Goal: Task Accomplishment & Management: Use online tool/utility

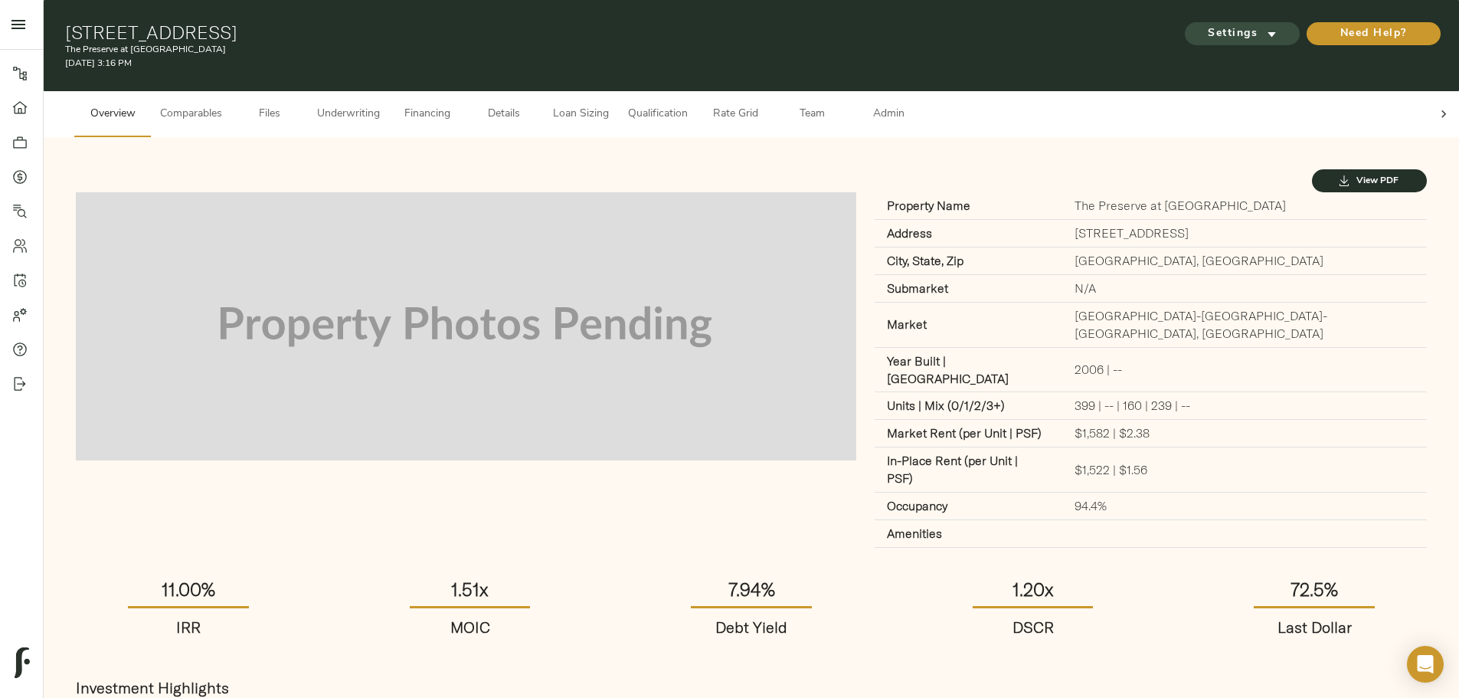
click at [1200, 25] on span "Settings" at bounding box center [1242, 34] width 84 height 19
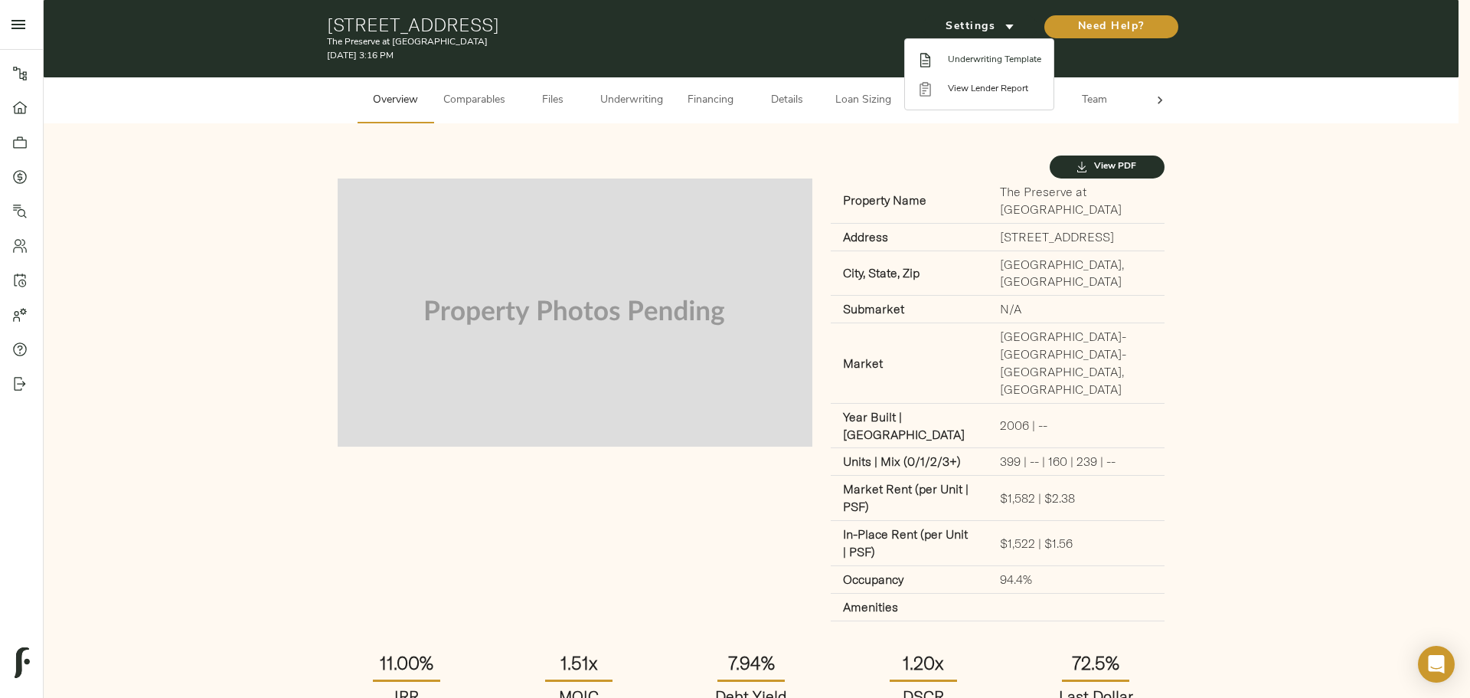
click at [990, 63] on span "Underwriting Template" at bounding box center [994, 60] width 93 height 14
click at [677, 143] on div at bounding box center [735, 349] width 1470 height 698
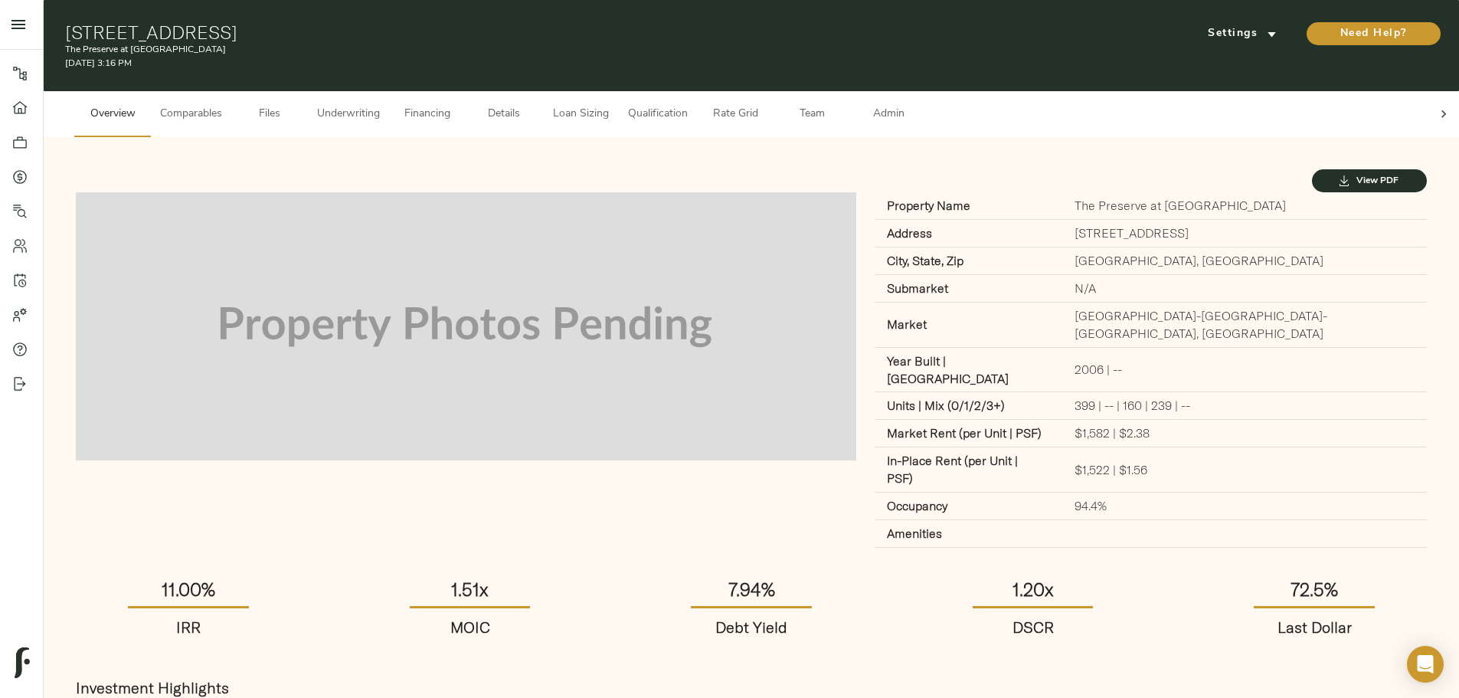
click at [610, 105] on span "Loan Sizing" at bounding box center [580, 114] width 58 height 19
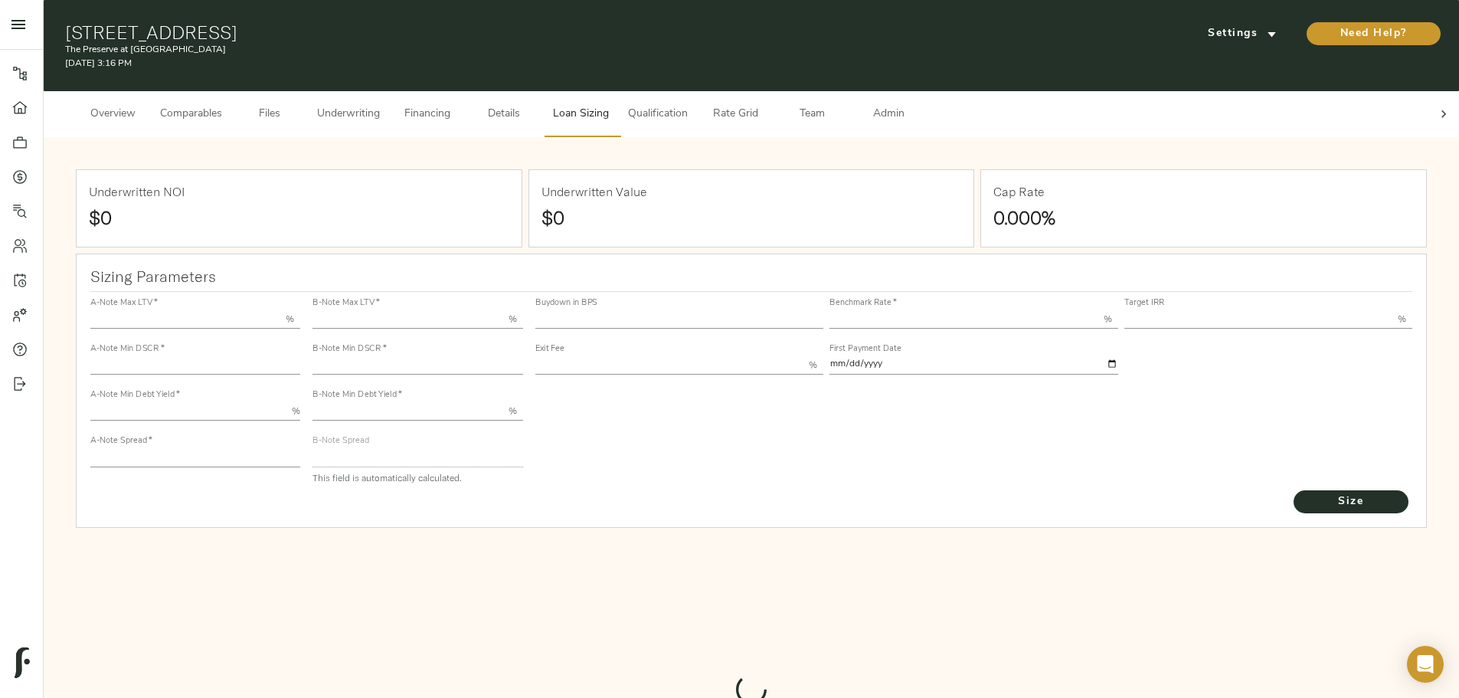
type input "55.000"
type input "1.4"
type input "10.00"
type input "220"
type input "80.000"
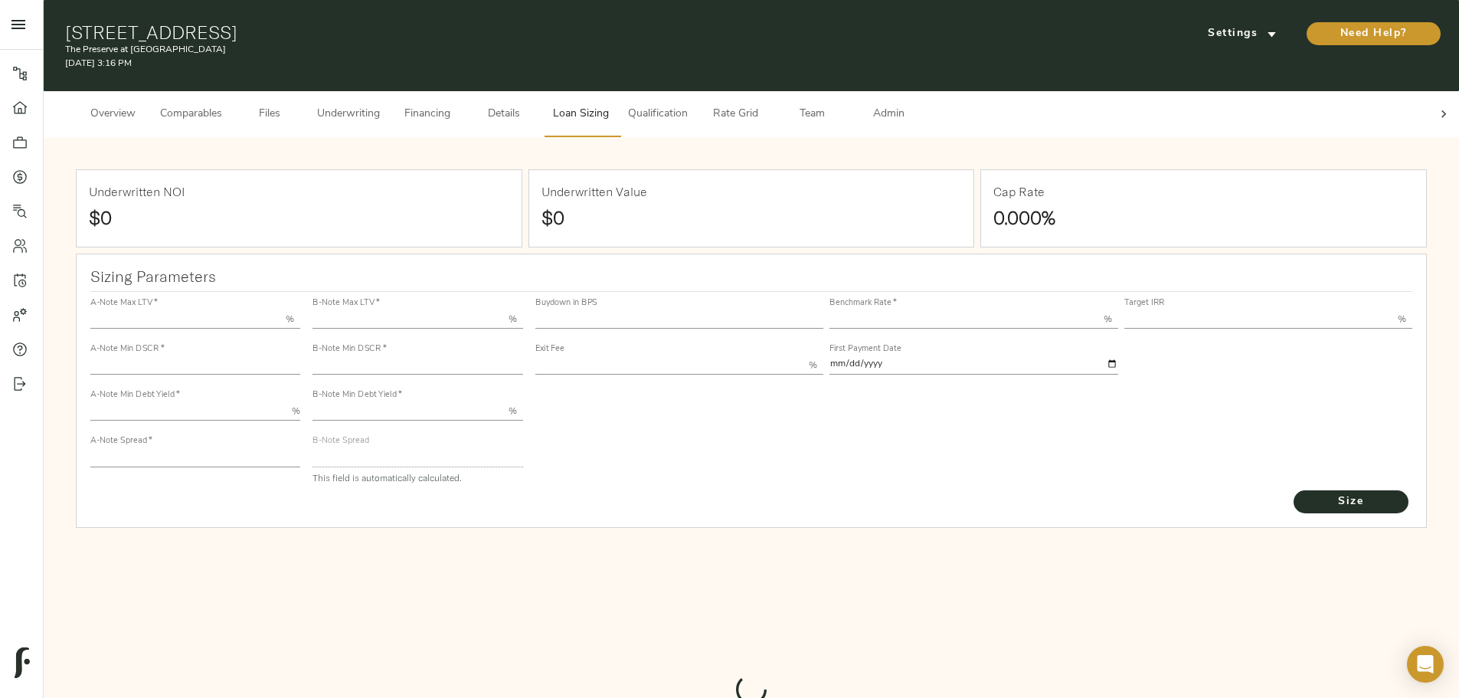
type input "1.0923"
type input "2.00"
type input "487.5918491268662"
type input "30"
type input "3.69"
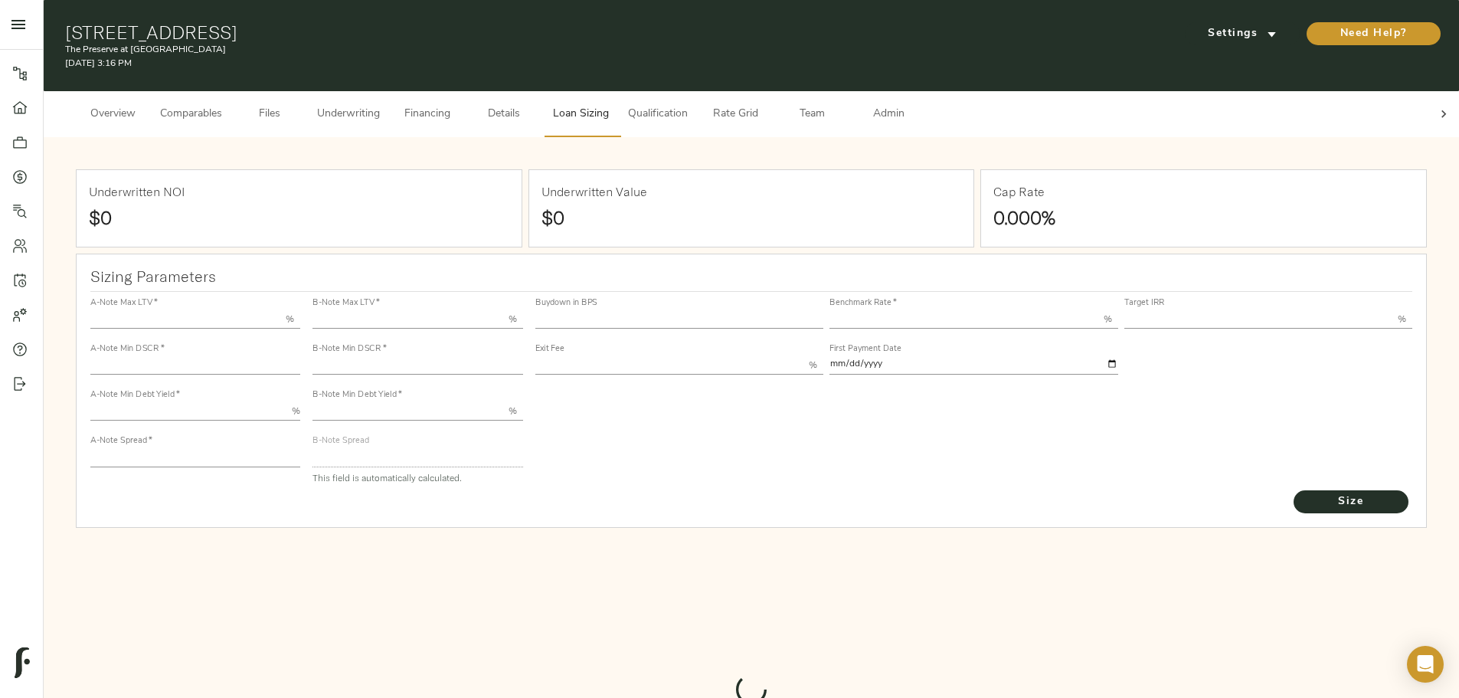
type input "11.00"
type input "1.00"
type input "[DATE]"
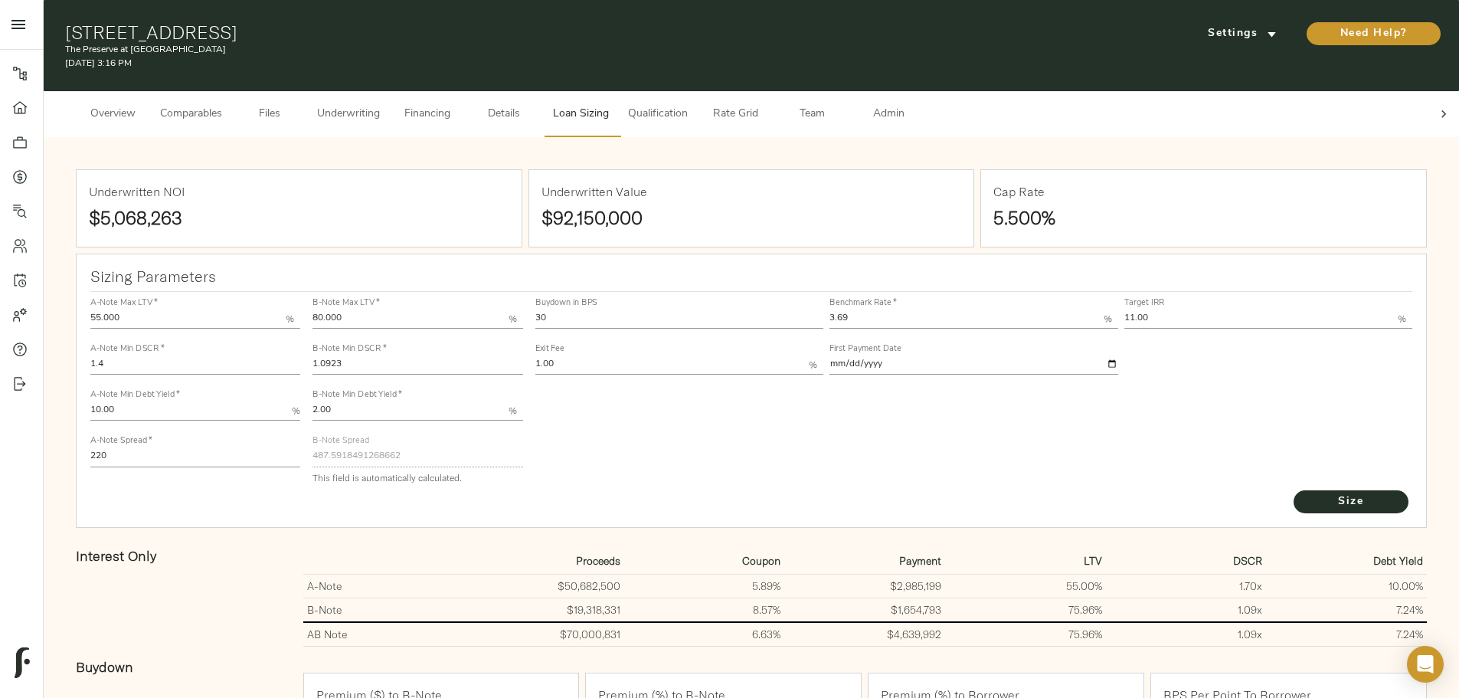
click at [380, 105] on span "Underwriting" at bounding box center [348, 114] width 63 height 19
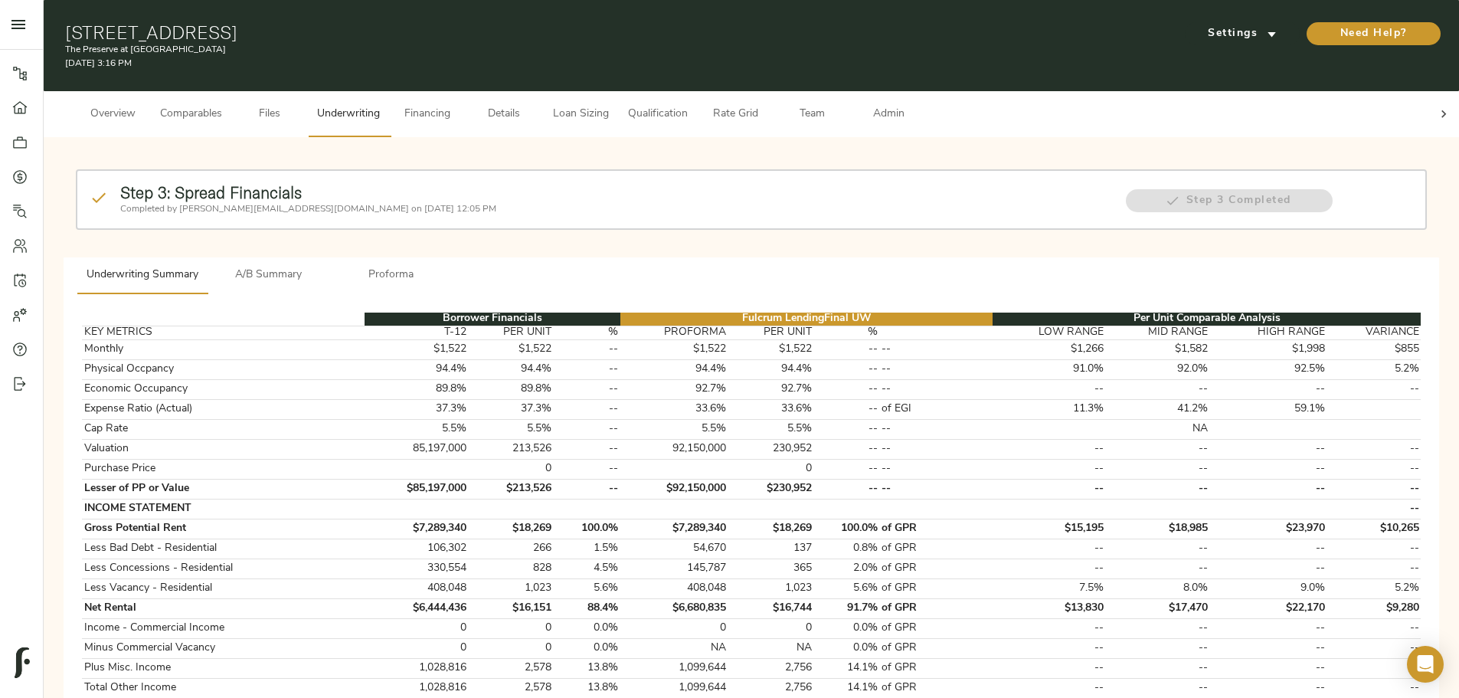
click at [321, 266] on span "A/B Summary" at bounding box center [269, 275] width 104 height 19
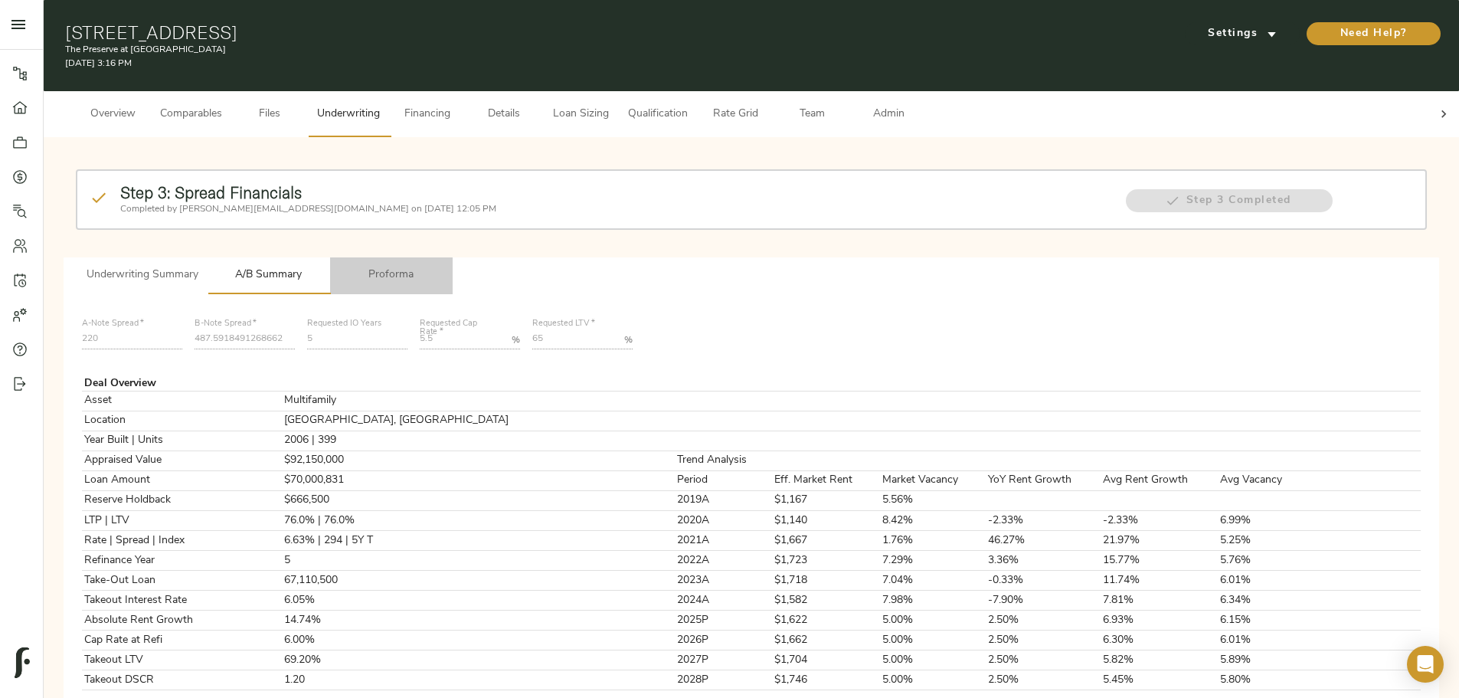
click at [443, 266] on span "Proforma" at bounding box center [391, 275] width 104 height 19
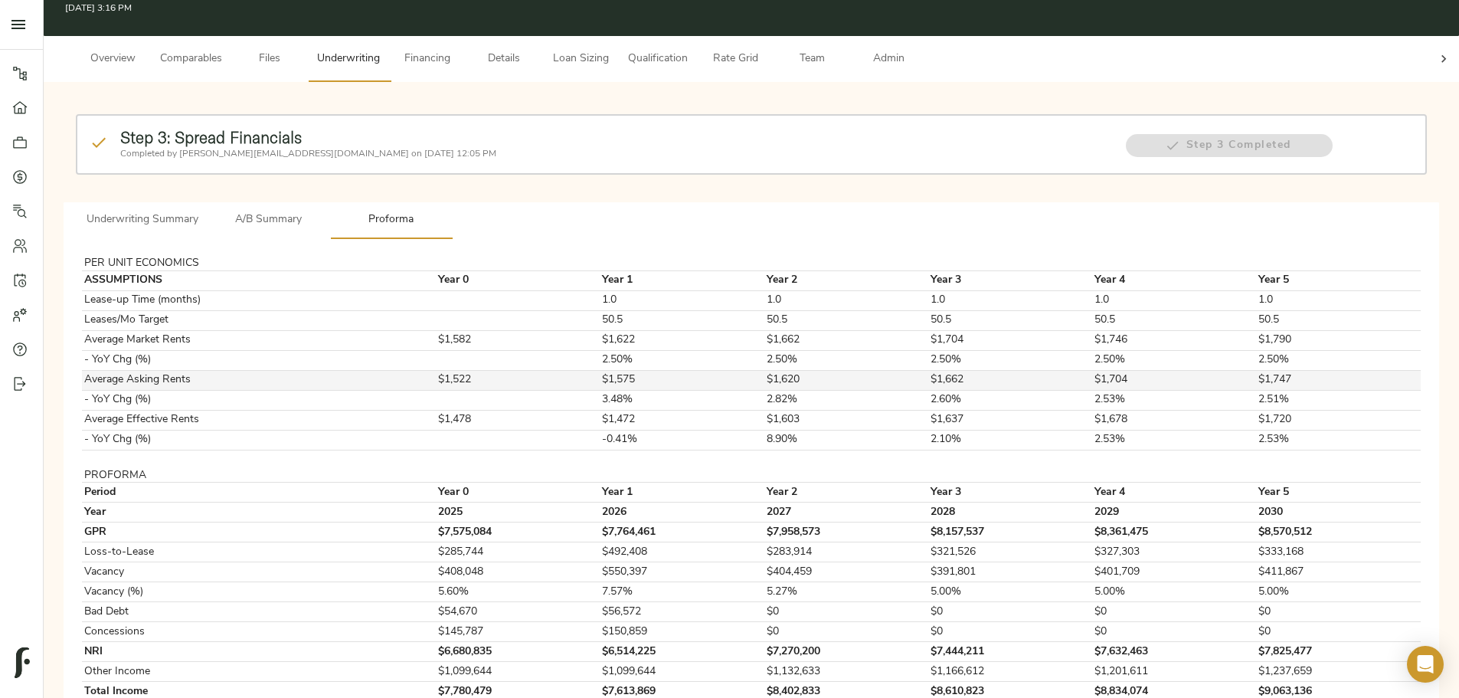
scroll to position [128, 0]
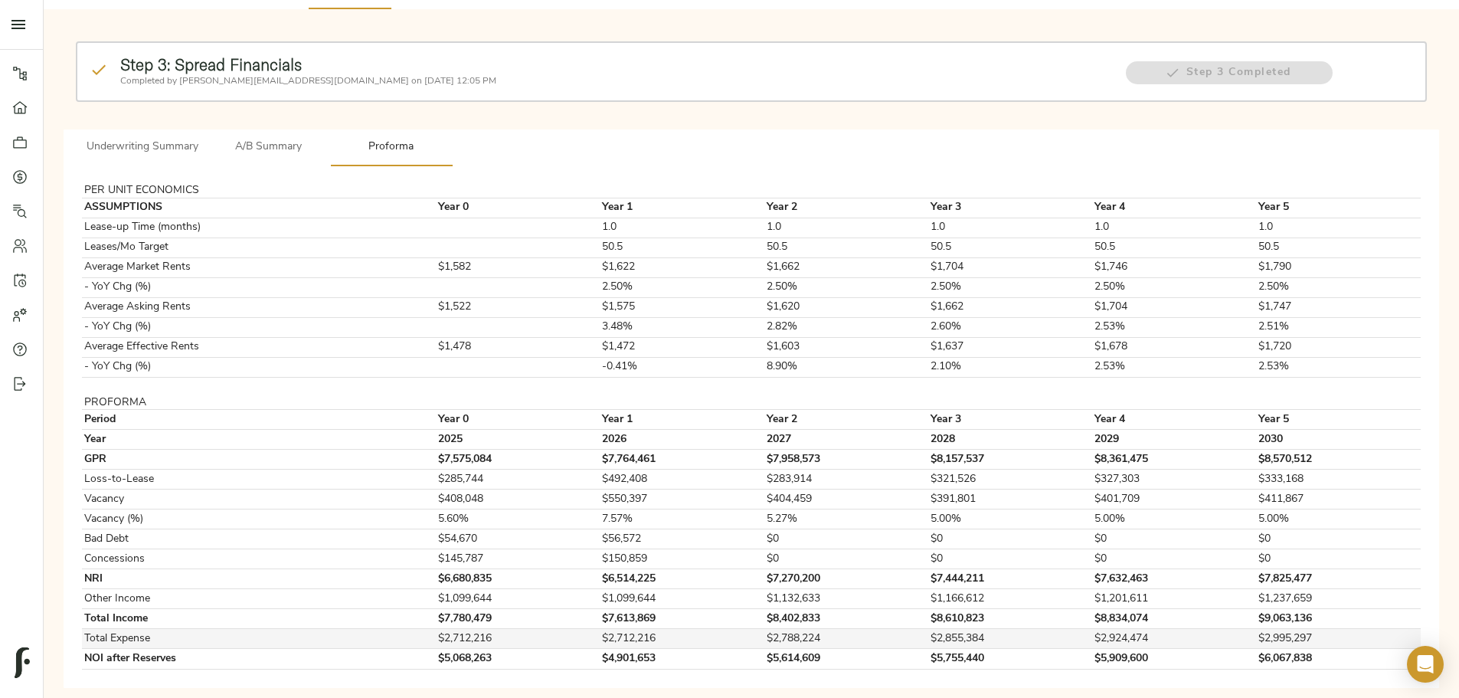
drag, startPoint x: 343, startPoint y: 372, endPoint x: 852, endPoint y: 611, distance: 561.9
click at [941, 664] on div "Step 3: Spread Financials Completed by [PERSON_NAME][EMAIL_ADDRESS][DOMAIN_NAME…" at bounding box center [751, 357] width 1391 height 673
click at [735, 569] on td "$6,514,225" at bounding box center [682, 579] width 164 height 20
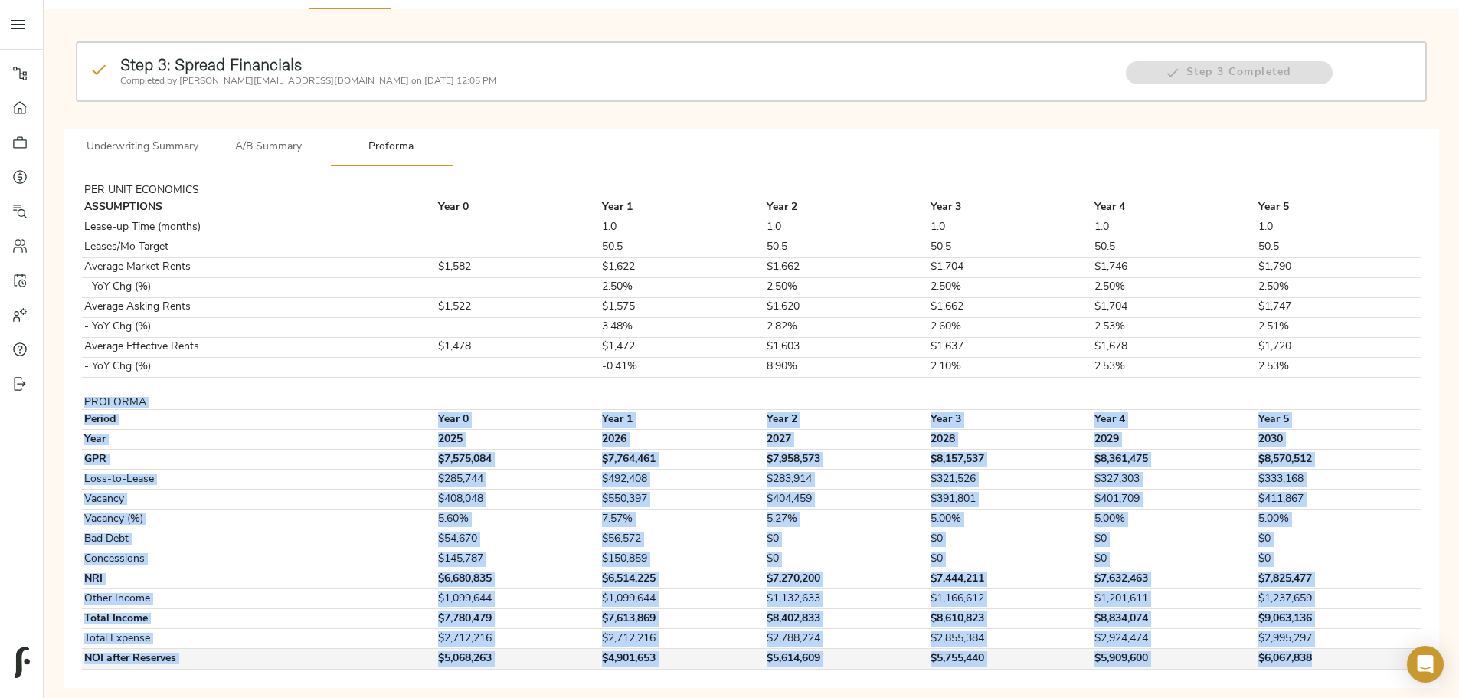
drag, startPoint x: 347, startPoint y: 377, endPoint x: 1117, endPoint y: 642, distance: 814.0
click at [1117, 642] on tbody "PER UNIT ECONOMICS ASSUMPTIONS Year 0 Year 1 Year 2 Year 3 Year 4 Year 5 Lease-…" at bounding box center [751, 427] width 1339 height 484
copy tbody "PROFORMA Period Year 0 Year 1 Year 2 Year 3 Year 4 Year 5 Year [DATE] 2026 2027…"
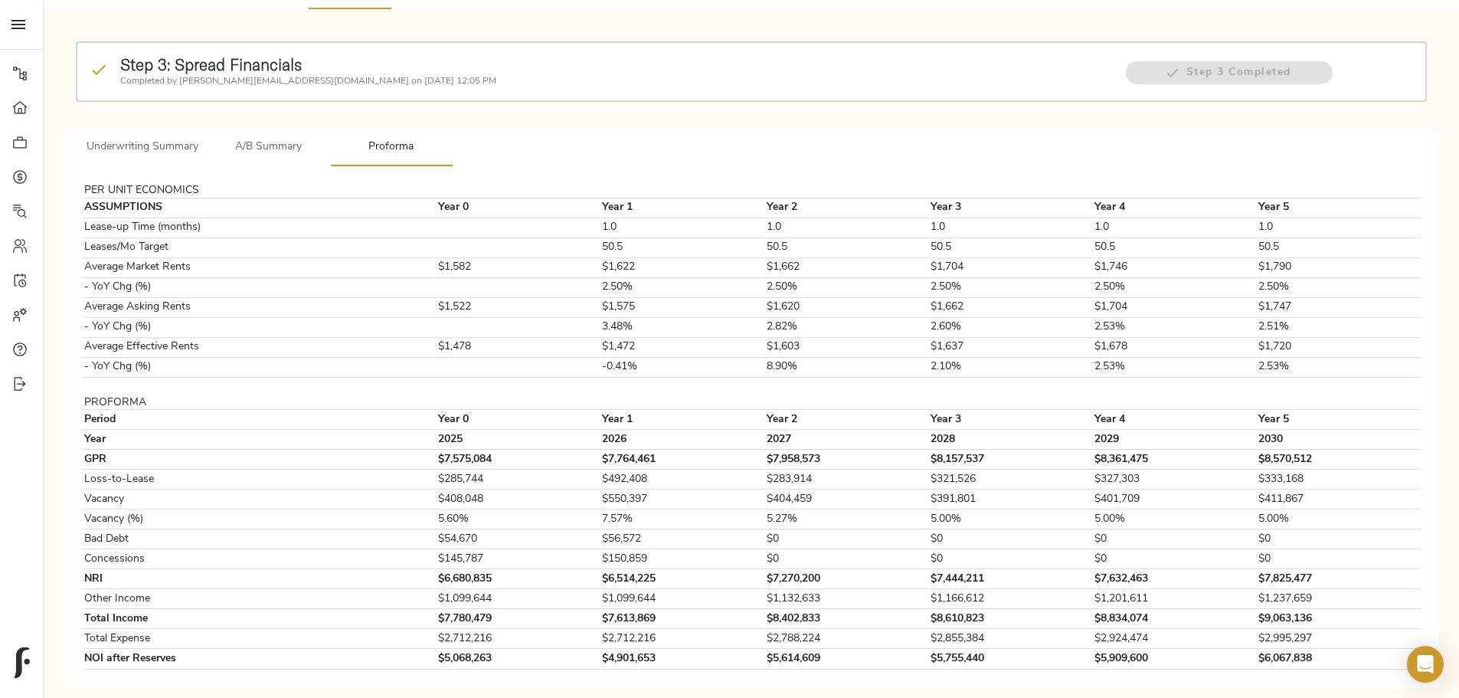
click at [320, 462] on div "Step 3: Spread Financials Completed by [PERSON_NAME][EMAIL_ADDRESS][DOMAIN_NAME…" at bounding box center [751, 357] width 1391 height 673
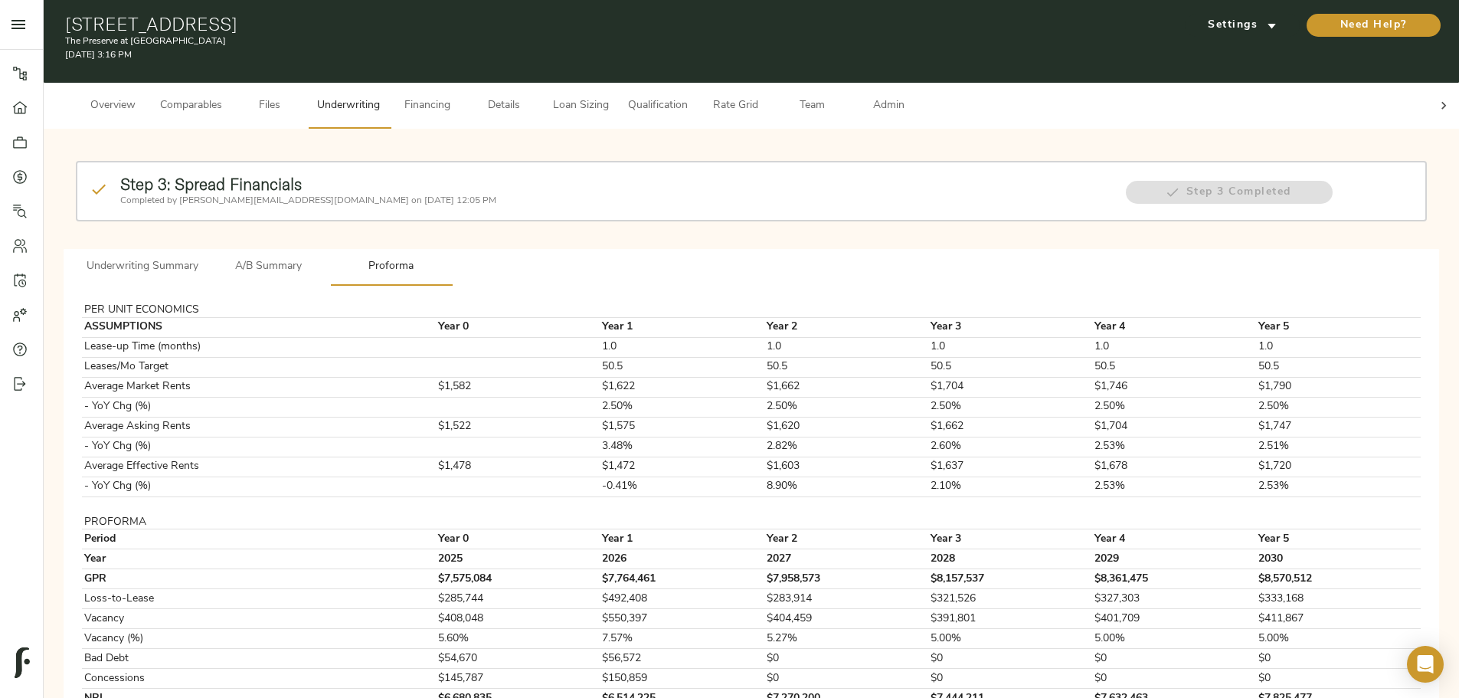
scroll to position [0, 0]
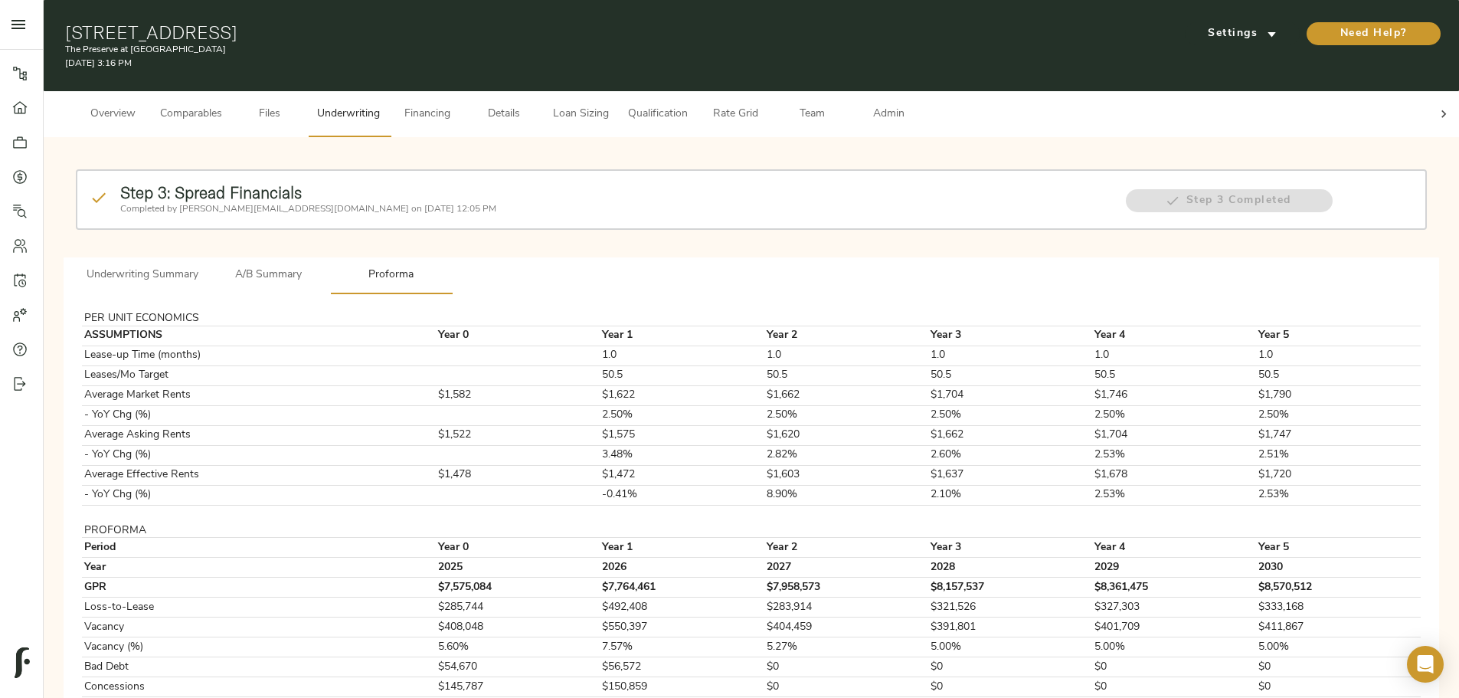
click at [610, 108] on span "Loan Sizing" at bounding box center [580, 114] width 58 height 19
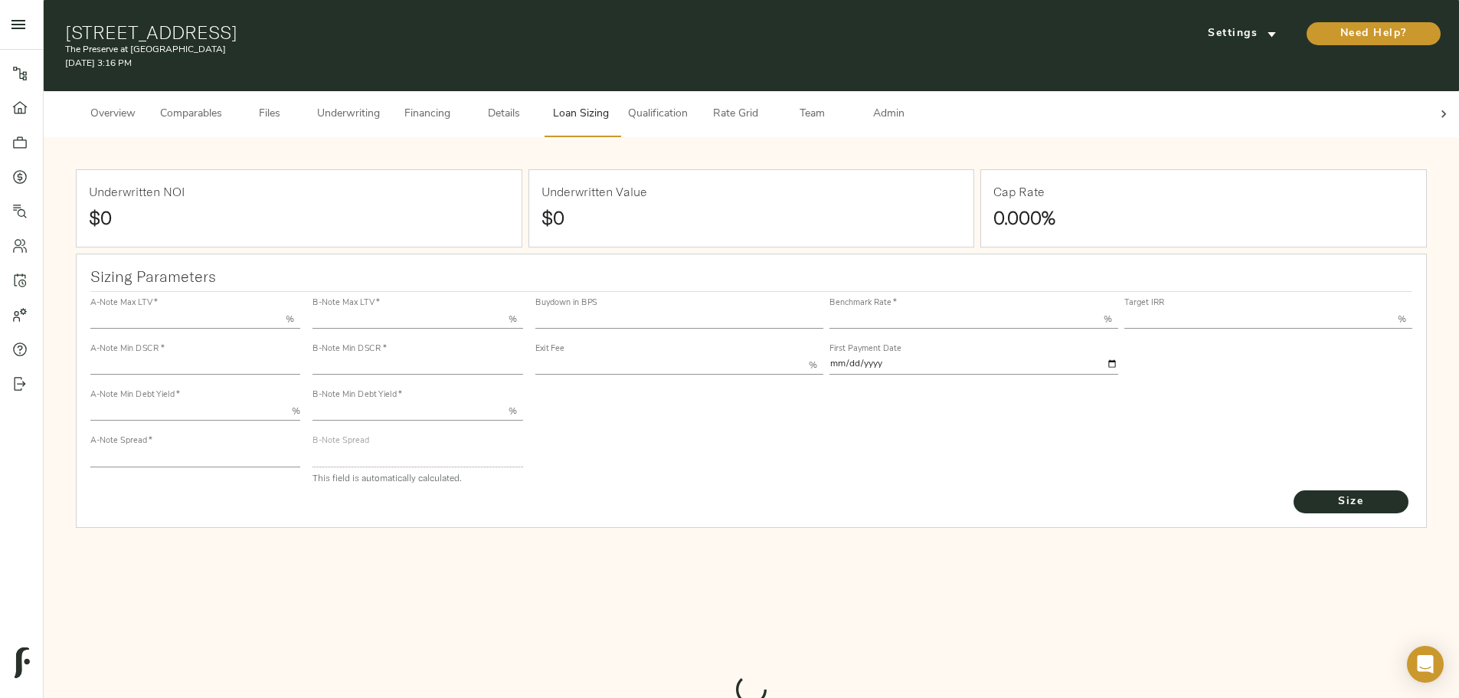
type input "55.000"
type input "1.4"
type input "10.00"
type input "220"
type input "80.000"
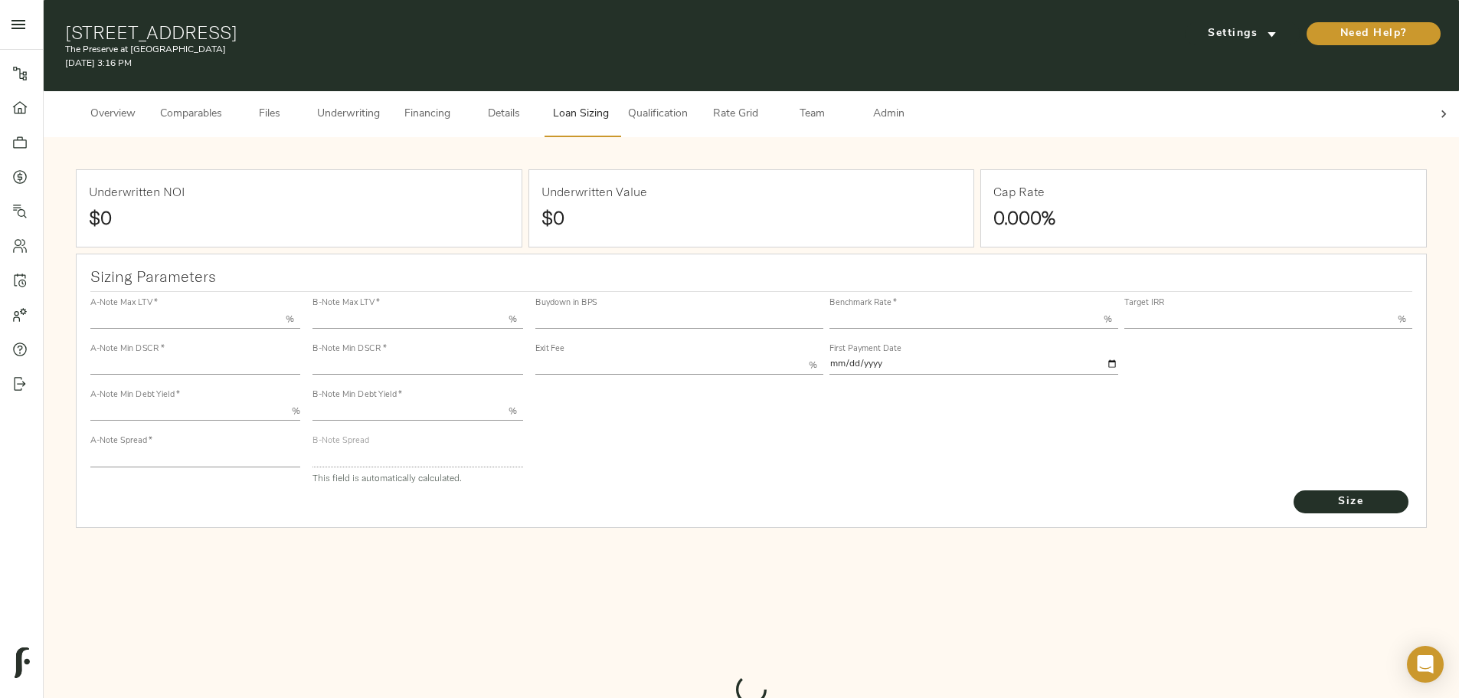
type input "1.0923"
type input "2.00"
type input "487.5918491268662"
type input "30"
type input "3.69"
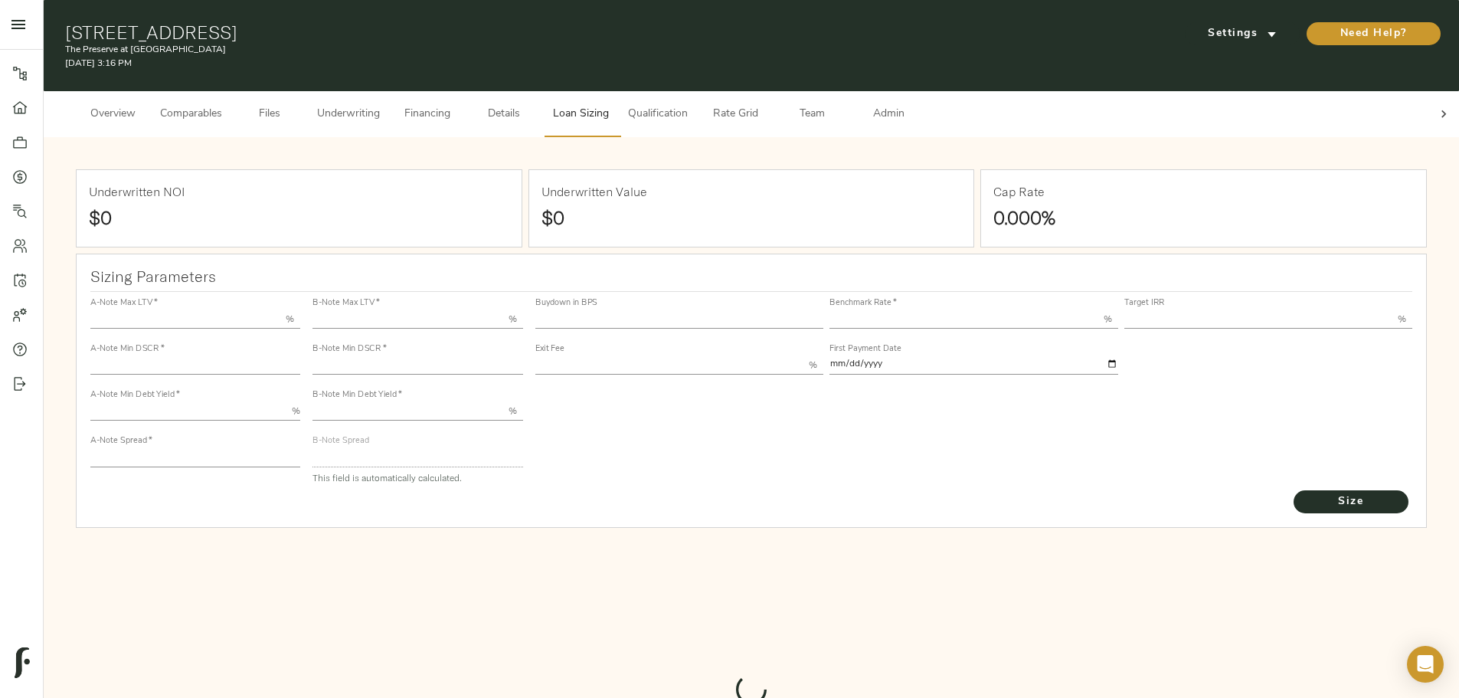
type input "11.00"
type input "1.00"
type input "[DATE]"
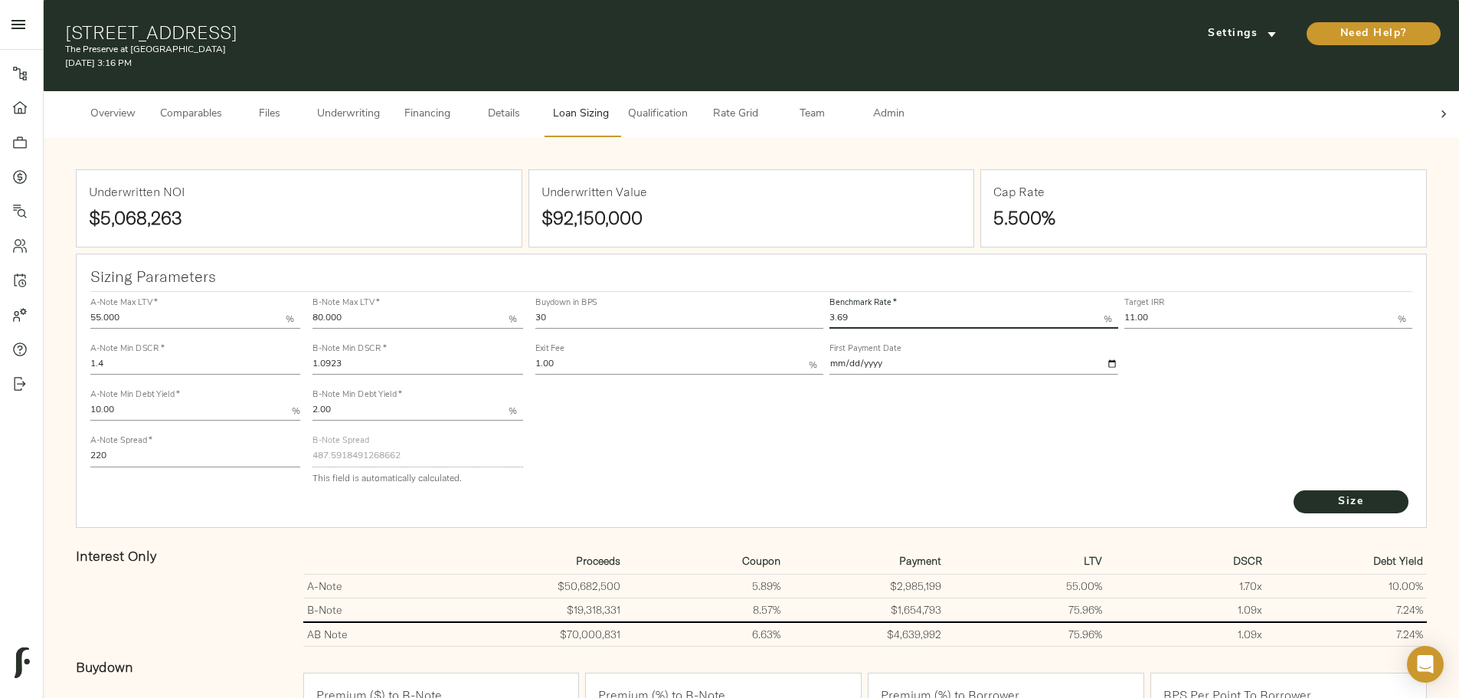
click at [850, 310] on input "3.69" at bounding box center [966, 319] width 274 height 18
type input "3.59"
click at [1124, 310] on input "11.00" at bounding box center [1261, 319] width 274 height 18
type input "12.00"
click at [300, 448] on input "220" at bounding box center [195, 457] width 210 height 18
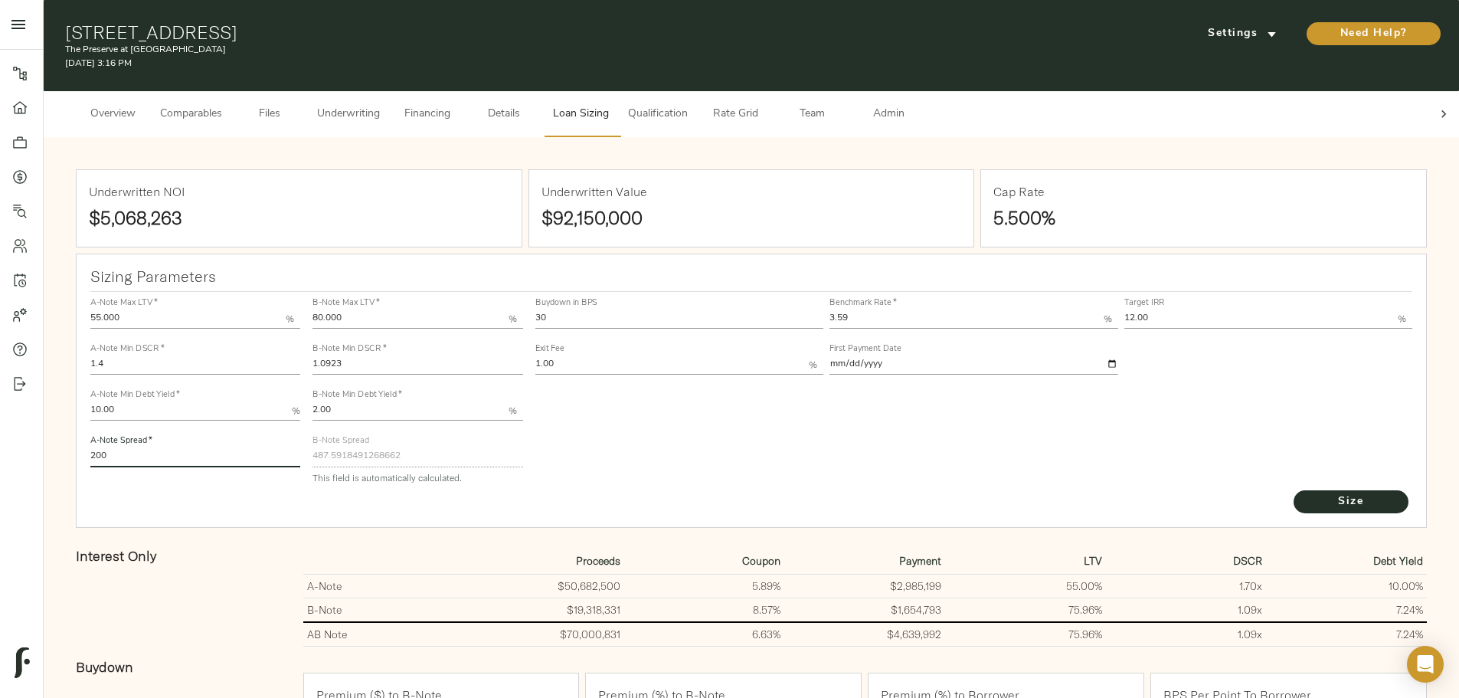
type input "200"
click at [1294, 490] on button "Size" at bounding box center [1351, 501] width 115 height 23
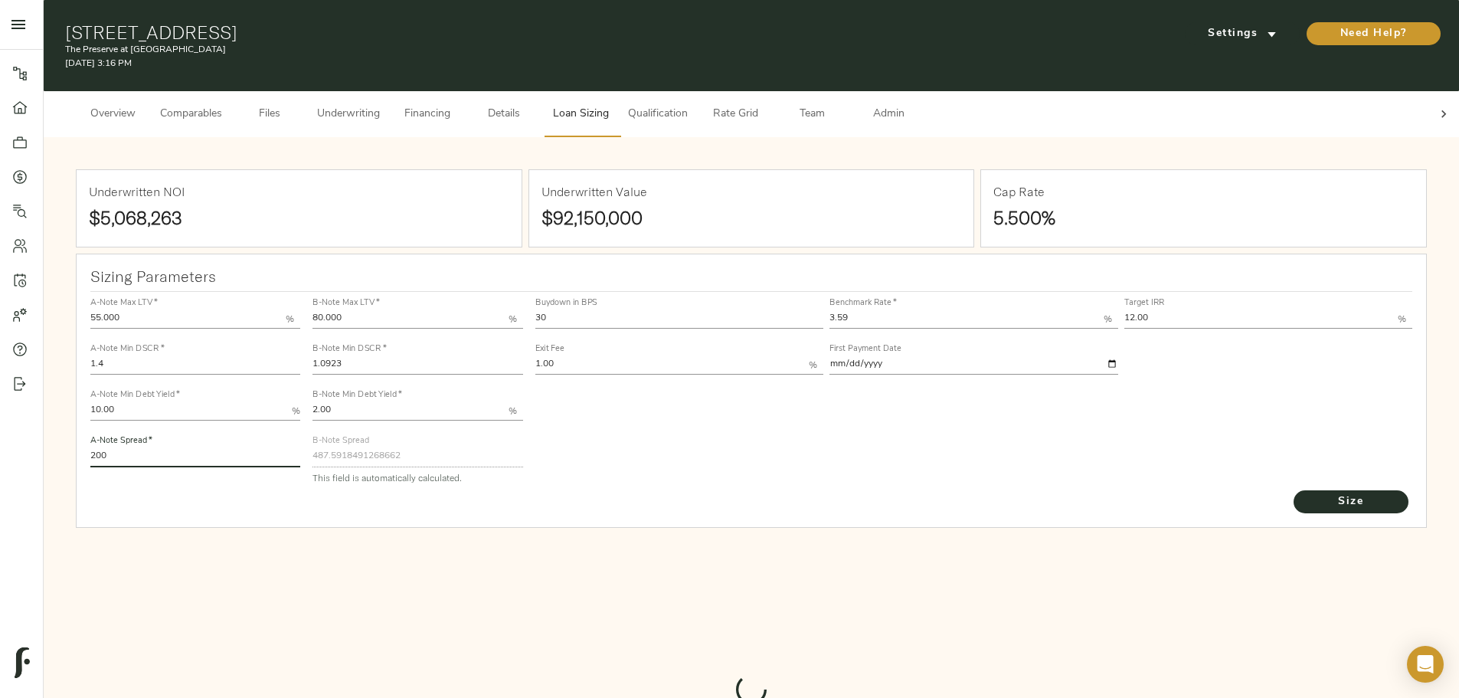
type input "749"
type input "0"
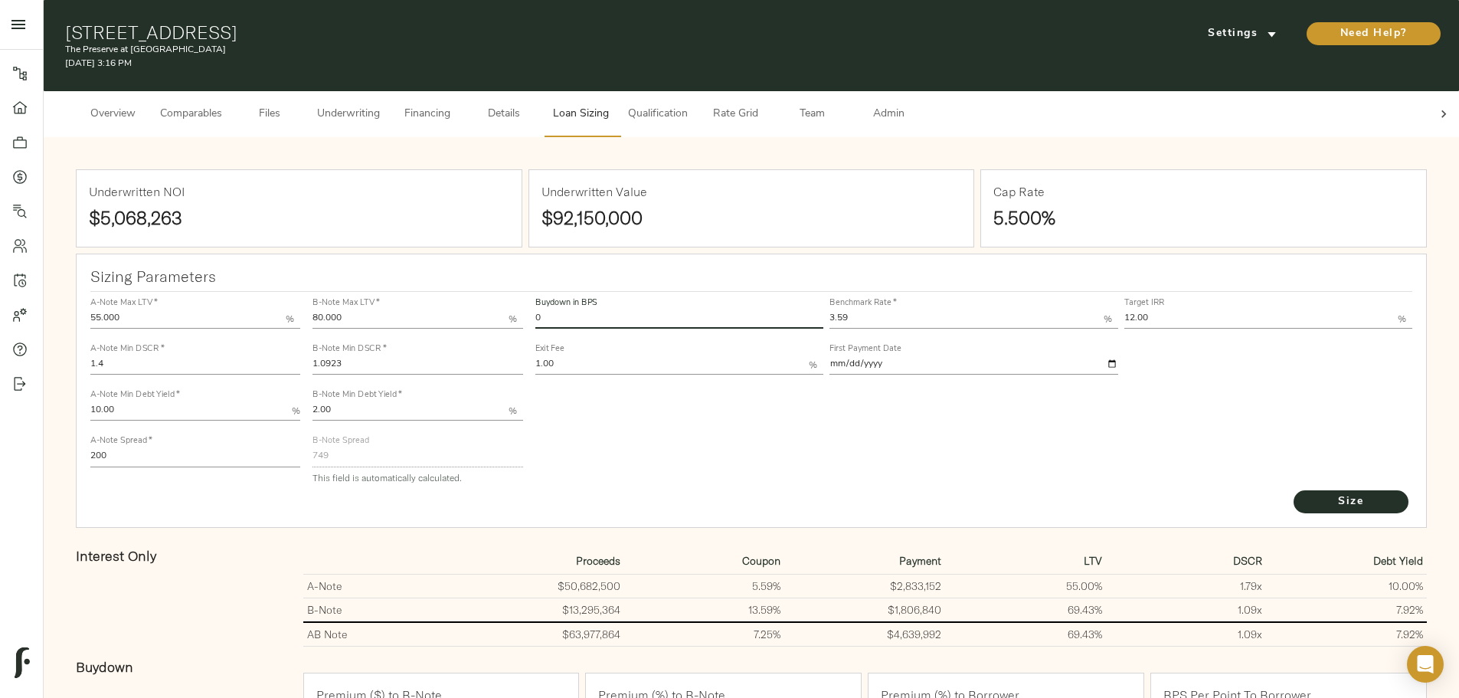
click at [709, 310] on input "0" at bounding box center [679, 319] width 289 height 18
type input "30"
click at [1294, 490] on button "Size" at bounding box center [1351, 501] width 115 height 23
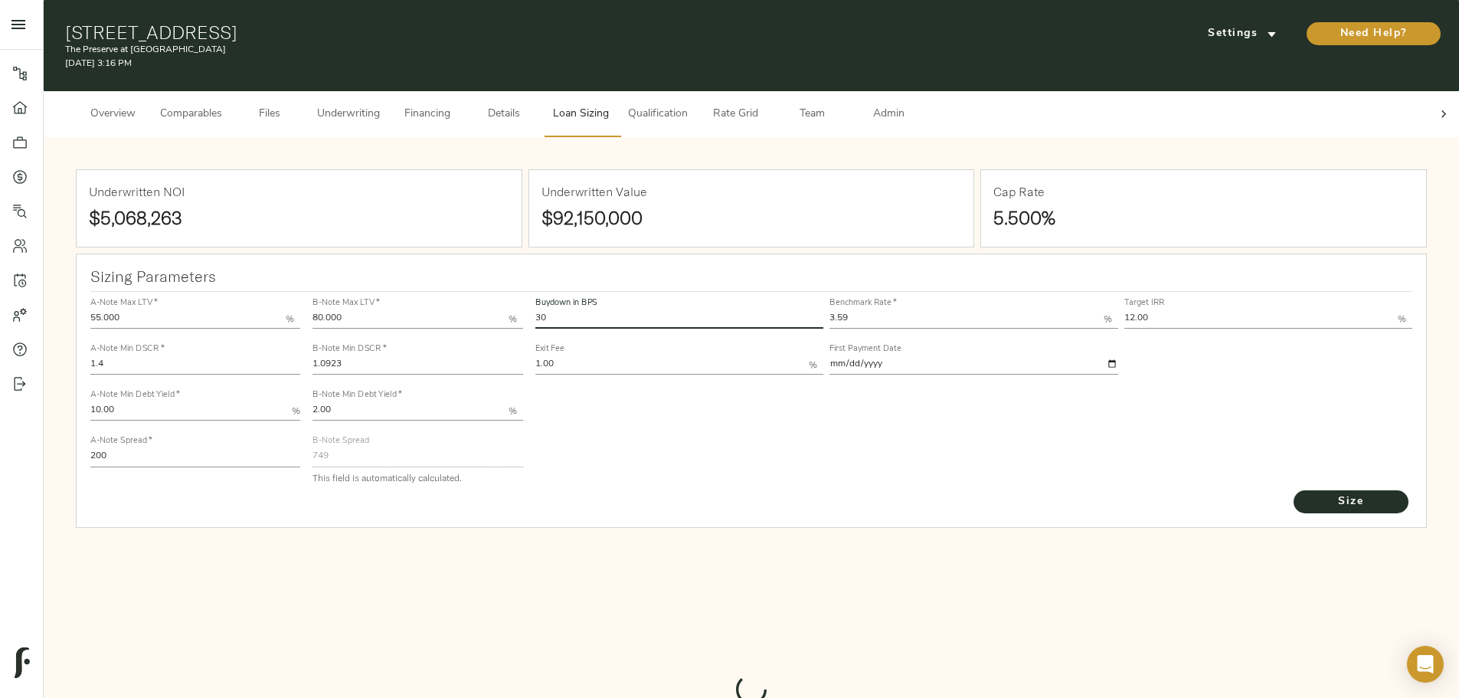
type input "575.2471048640522"
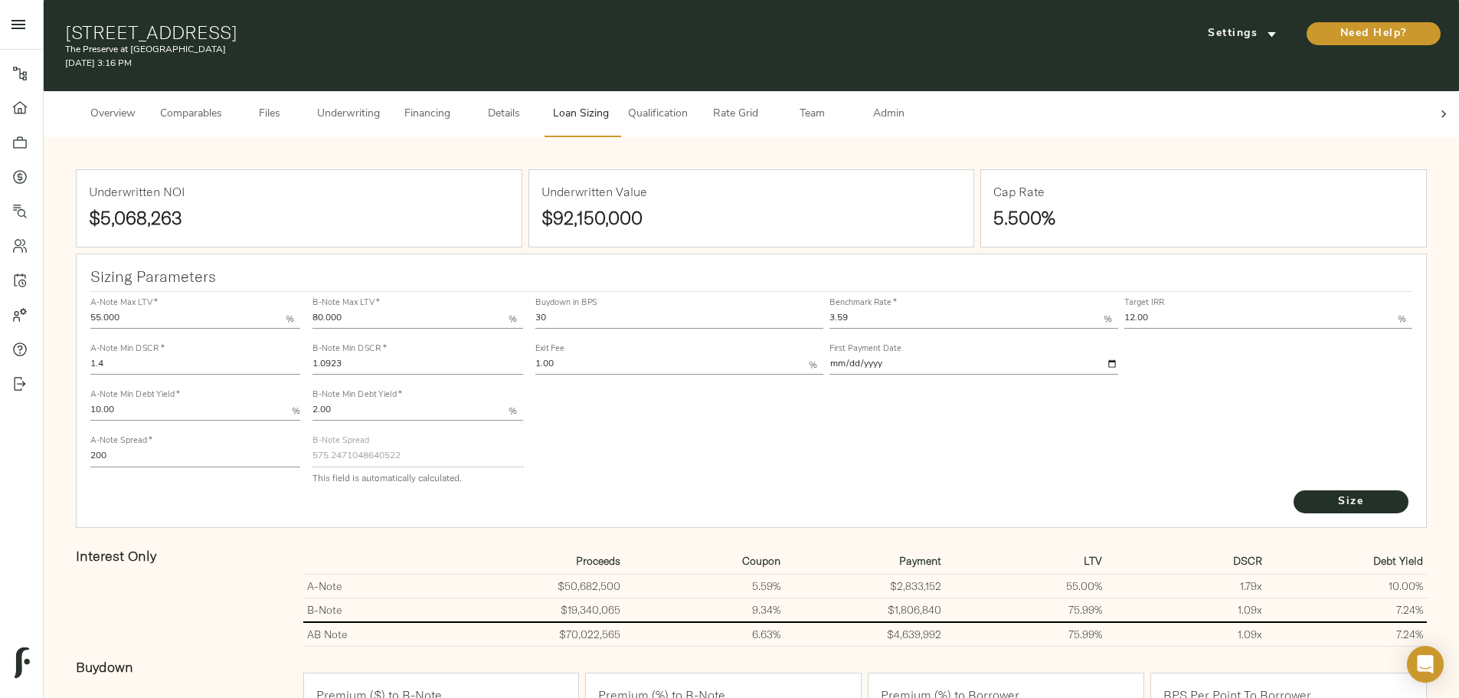
click at [515, 356] on input "1.0923" at bounding box center [417, 365] width 210 height 18
type input "1.05"
click at [1294, 490] on button "Size" at bounding box center [1351, 501] width 115 height 23
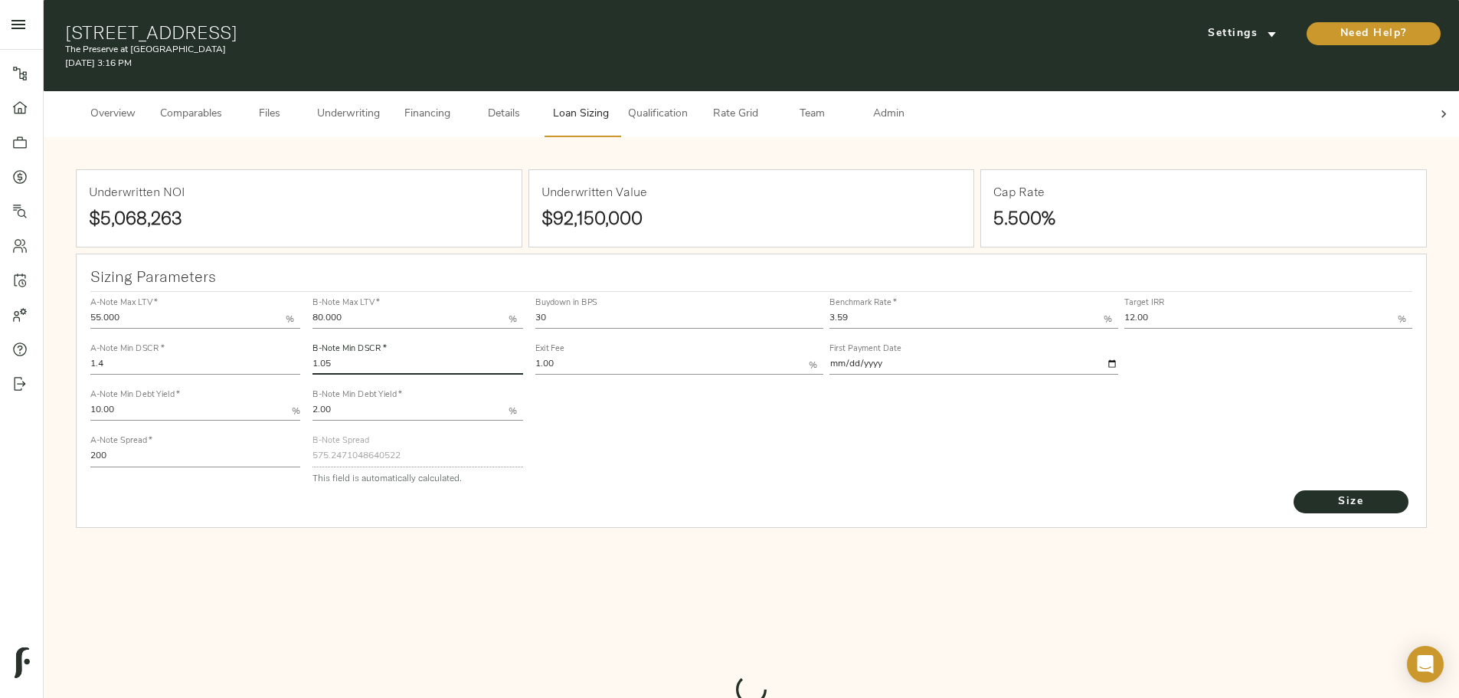
type input "587.8714795466797"
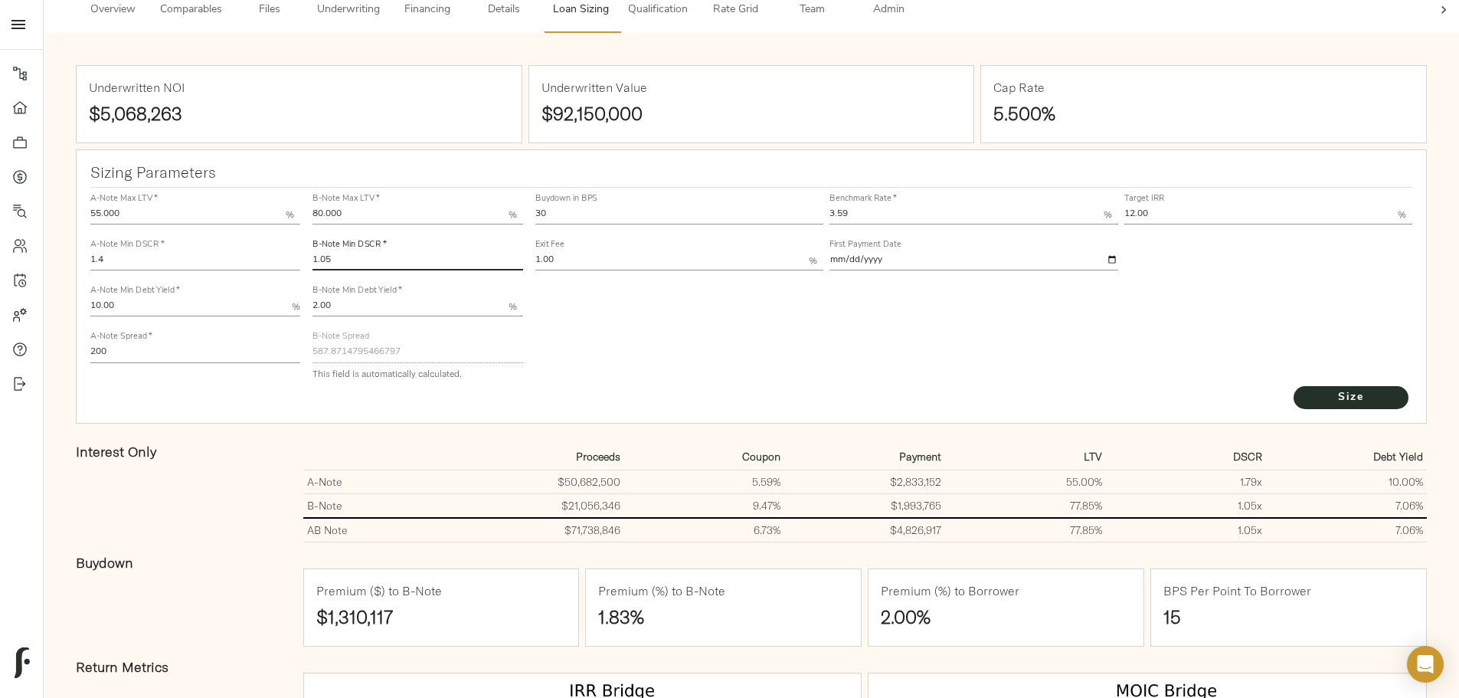
scroll to position [77, 0]
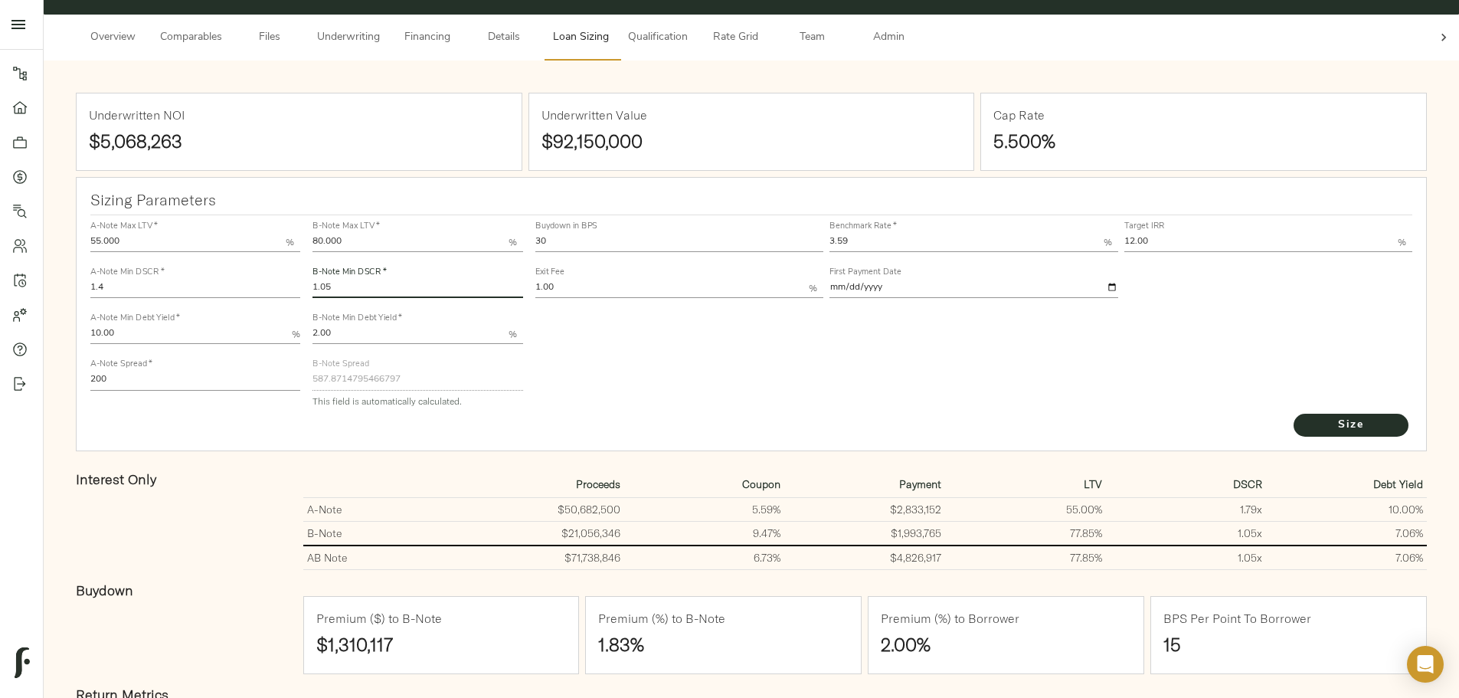
click at [756, 381] on div "Buydown in BPS 30 Benchmark Rate   * 3.59 % Target IRR 12.00 % Exit Fee 1.00 % …" at bounding box center [974, 313] width 890 height 209
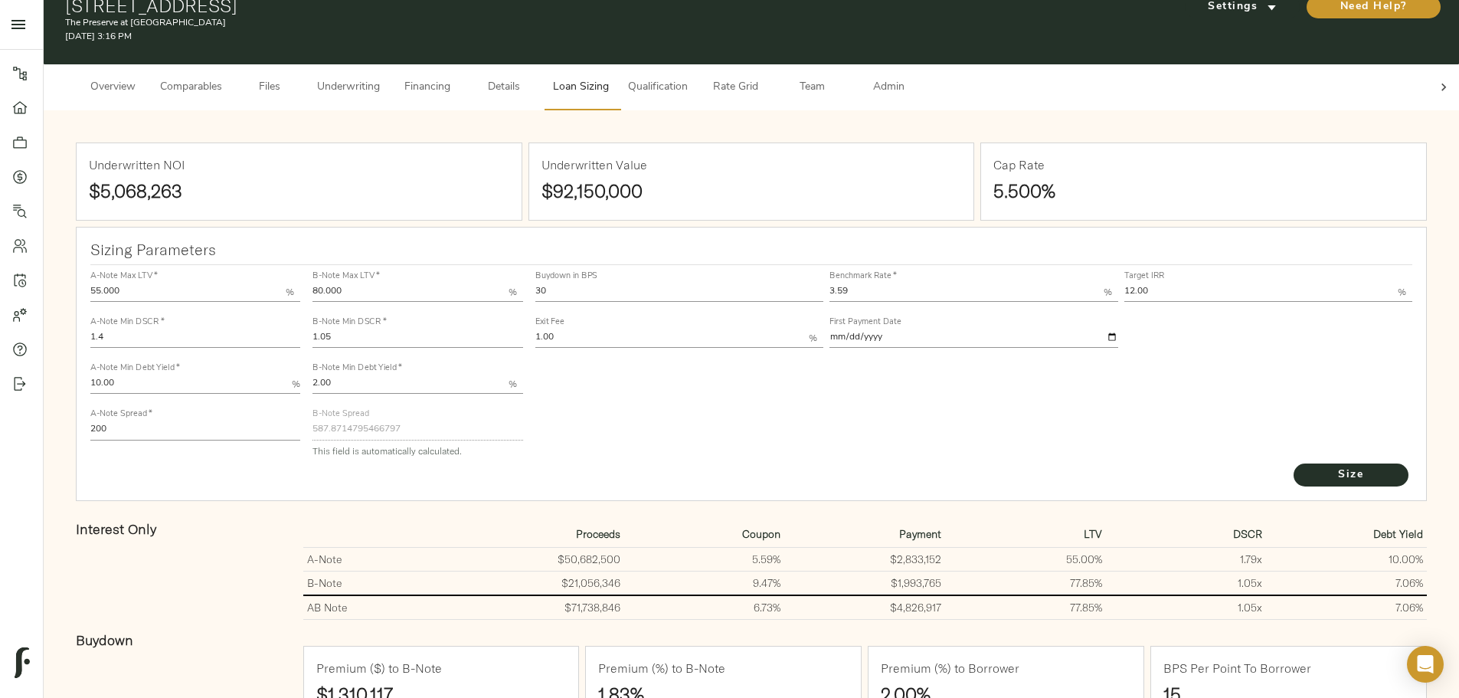
scroll to position [0, 0]
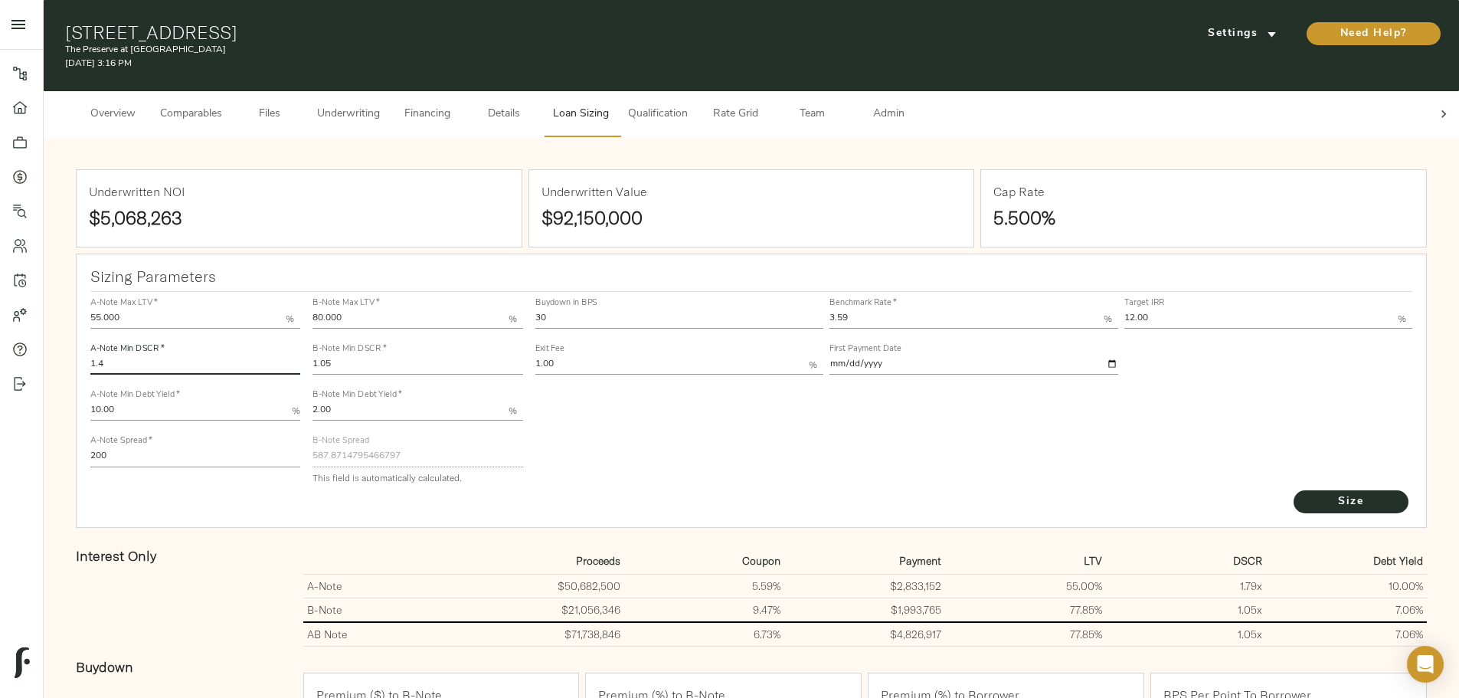
click at [300, 356] on input "1.4" at bounding box center [195, 365] width 210 height 18
type input "1.53"
click at [1294, 490] on button "Size" at bounding box center [1351, 501] width 115 height 23
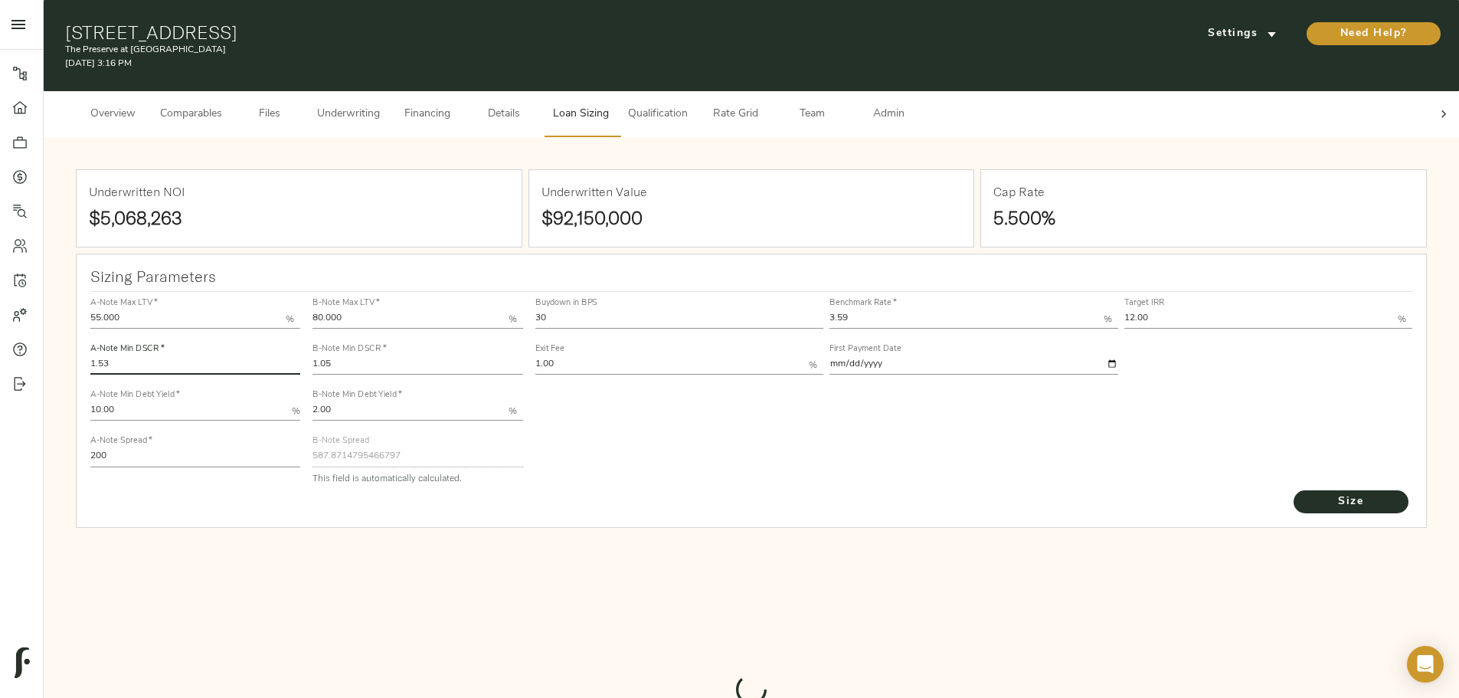
type input "602.0239470302741"
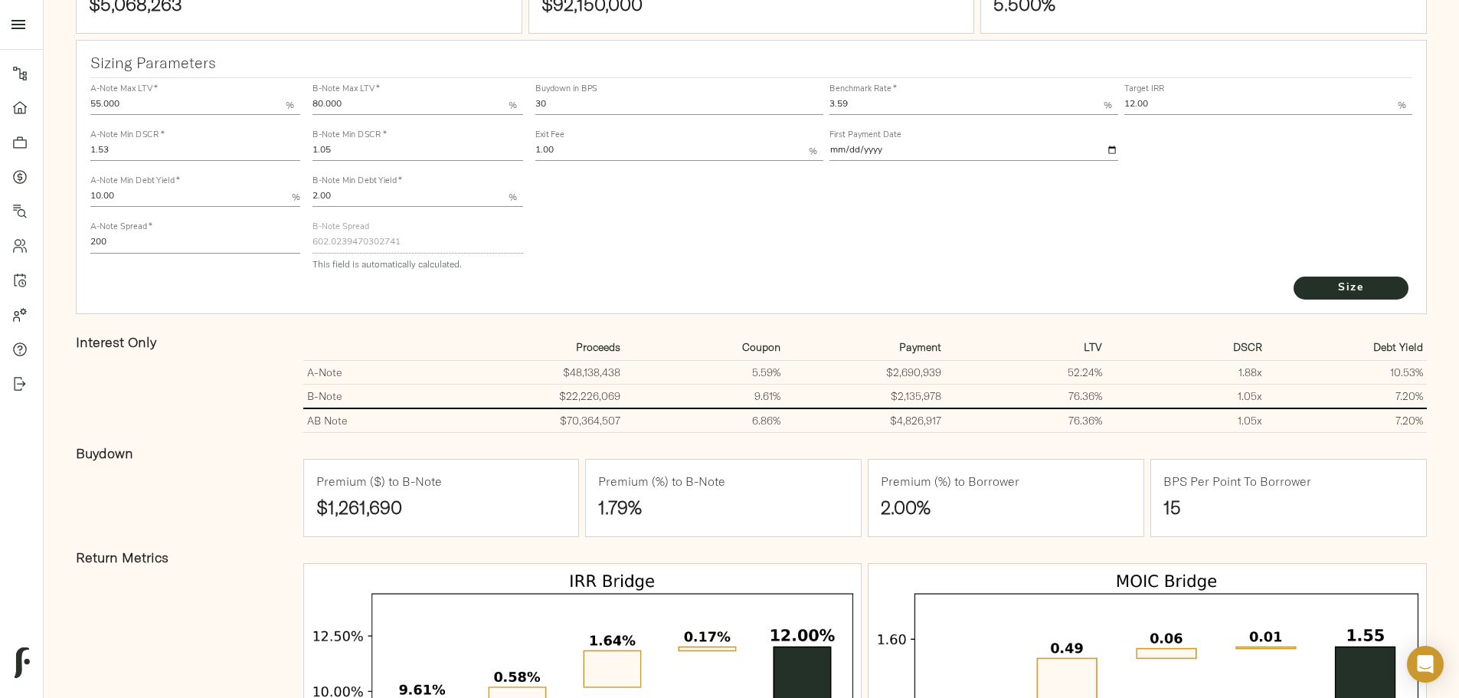
scroll to position [137, 0]
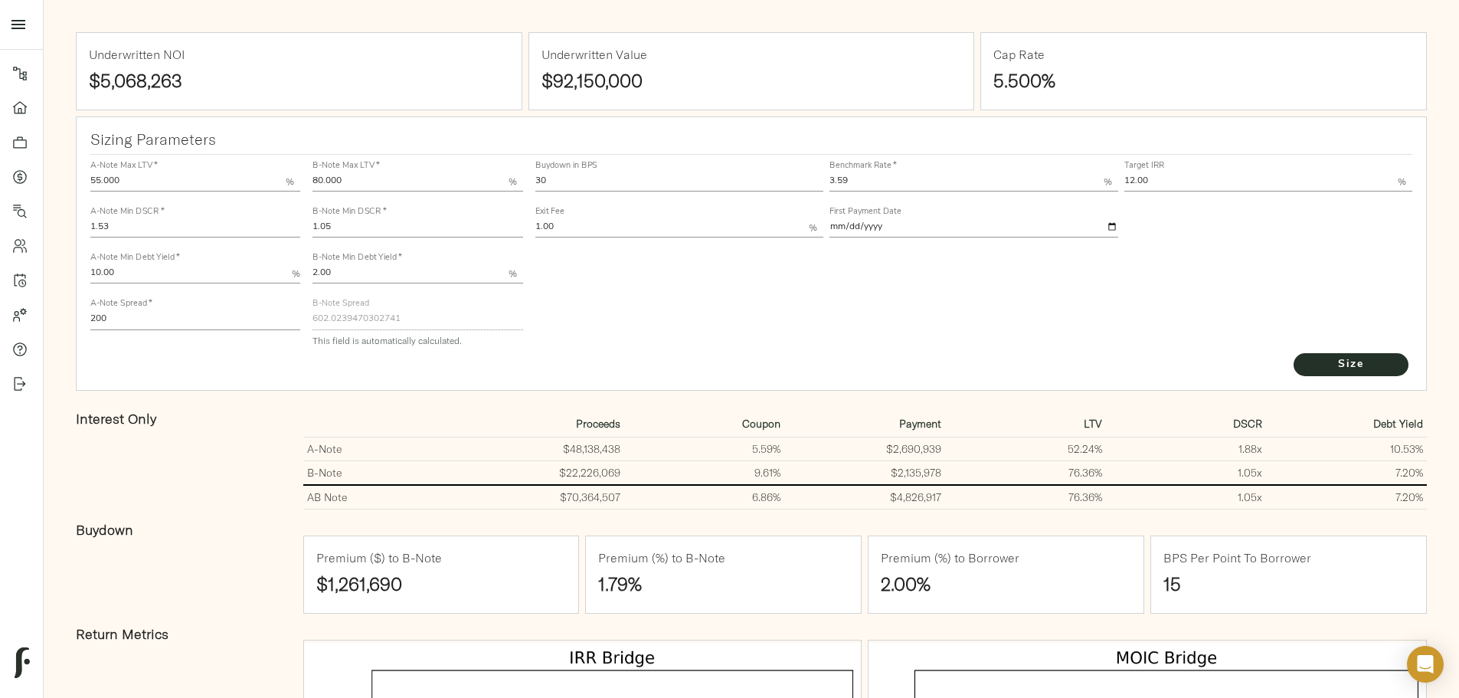
click at [647, 173] on input "30" at bounding box center [679, 182] width 289 height 18
type input "3"
type input "0"
click at [1294, 353] on button "Size" at bounding box center [1351, 364] width 115 height 23
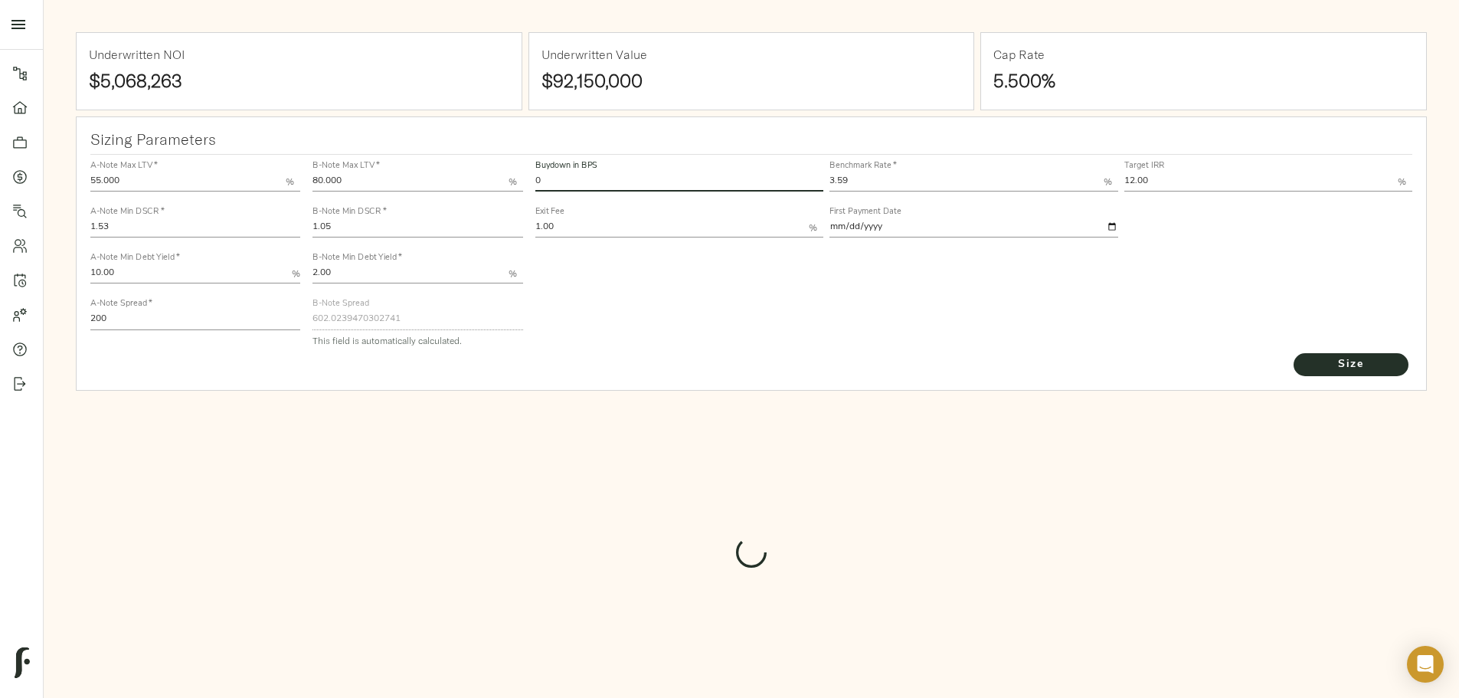
type input "749"
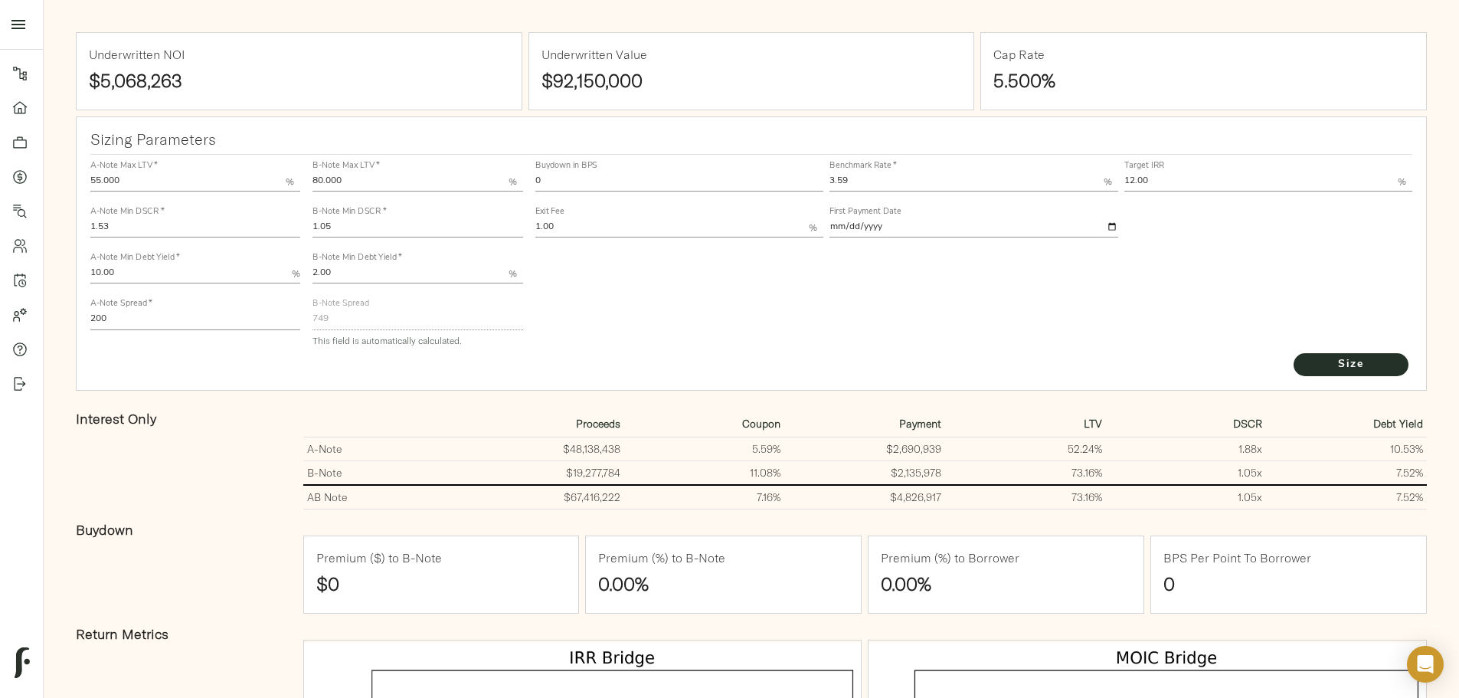
click at [675, 173] on input "0" at bounding box center [679, 182] width 289 height 18
type input "30"
click at [1294, 353] on button "Size" at bounding box center [1351, 364] width 115 height 23
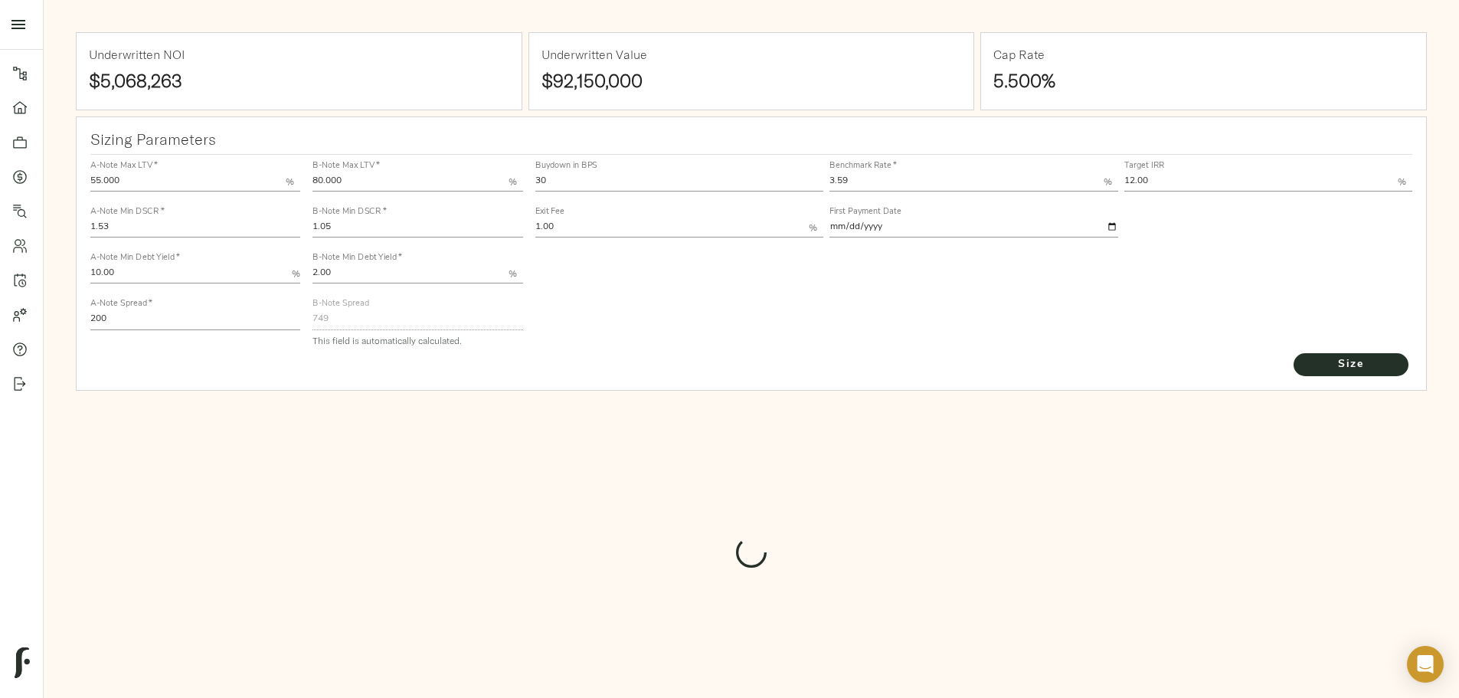
type input "602.0239470302741"
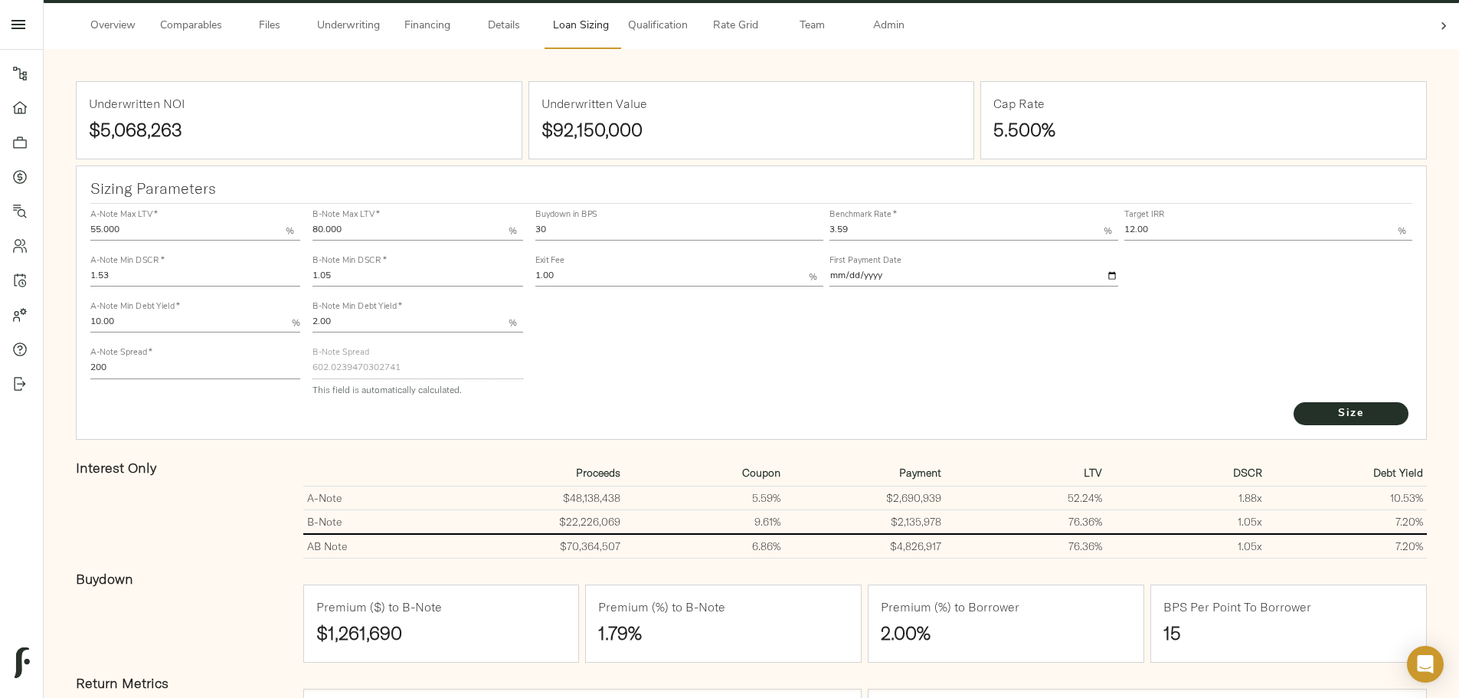
scroll to position [61, 0]
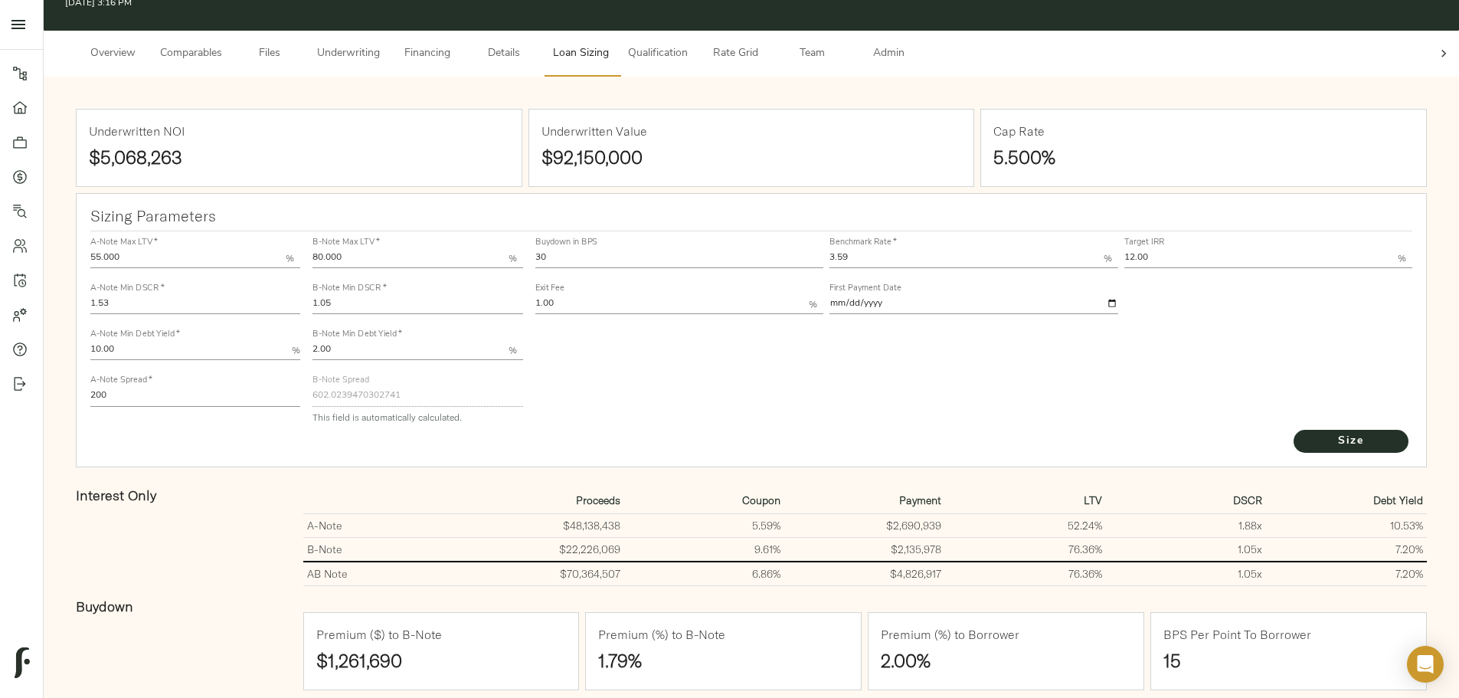
click at [300, 296] on input "1.53" at bounding box center [195, 305] width 210 height 18
type input "1.535"
click at [1294, 430] on button "Size" at bounding box center [1351, 441] width 115 height 23
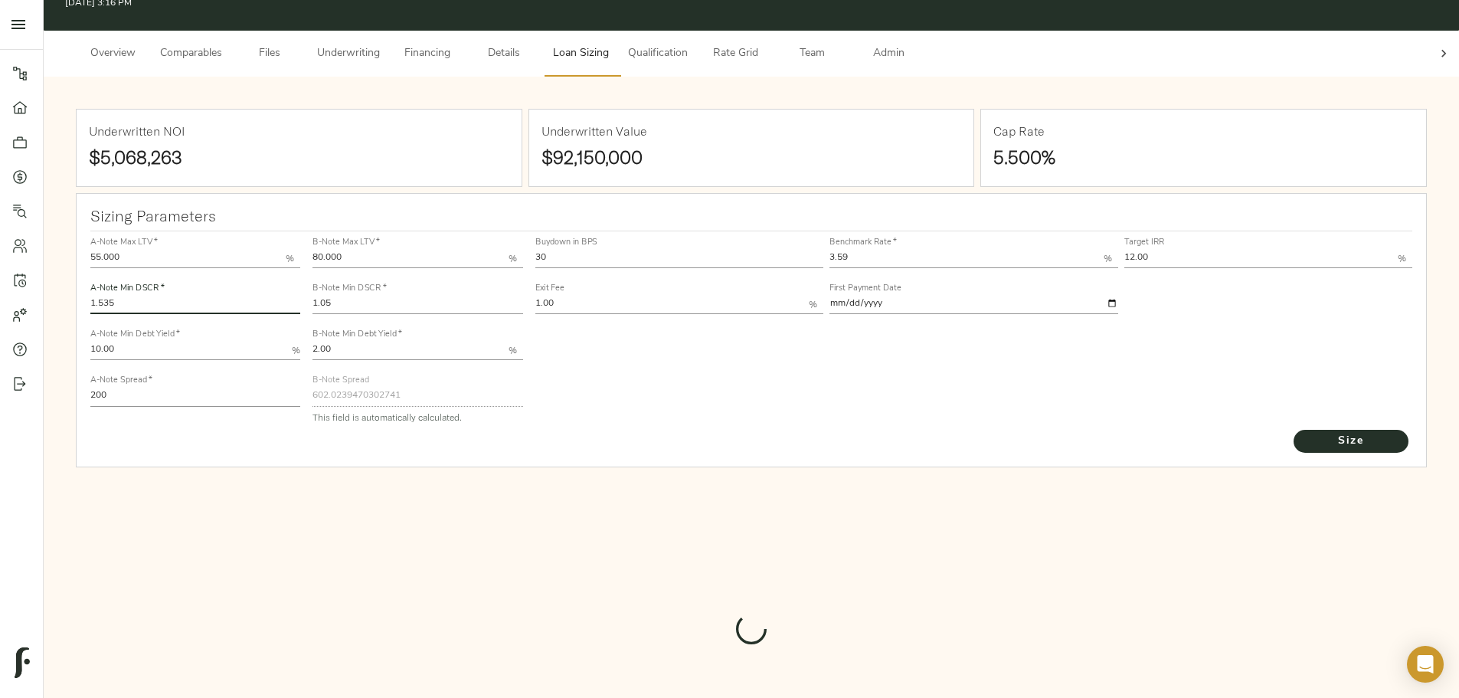
type input "602.8444809268184"
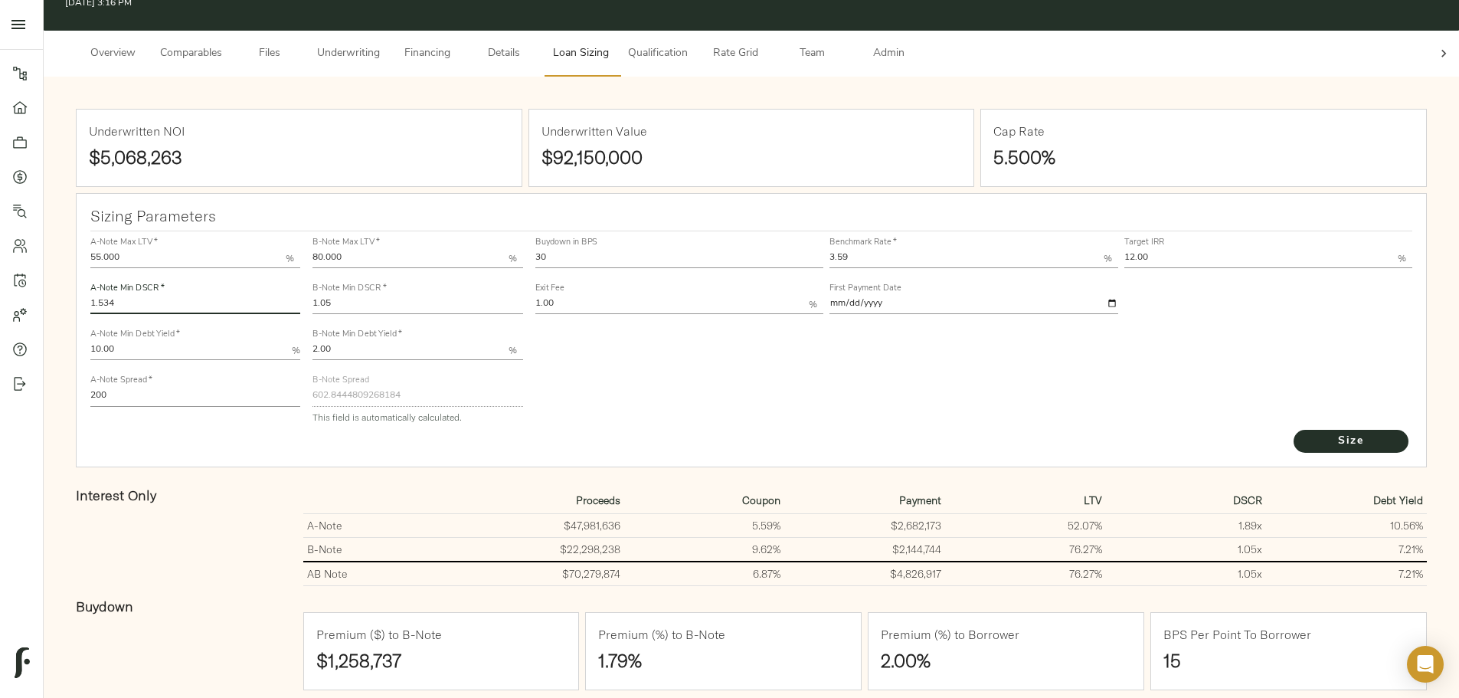
type input "1.534"
click at [1294, 430] on button "Size" at bounding box center [1351, 441] width 115 height 23
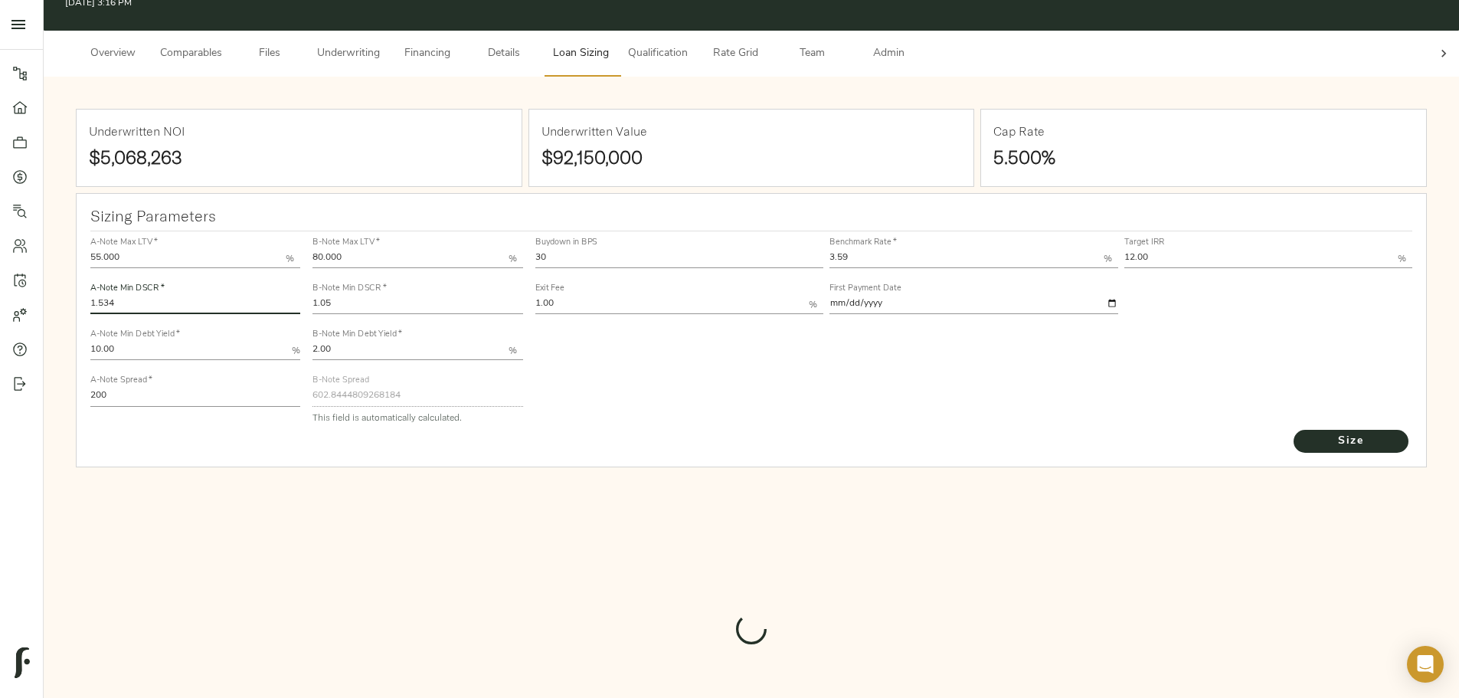
type input "602.6812558131064"
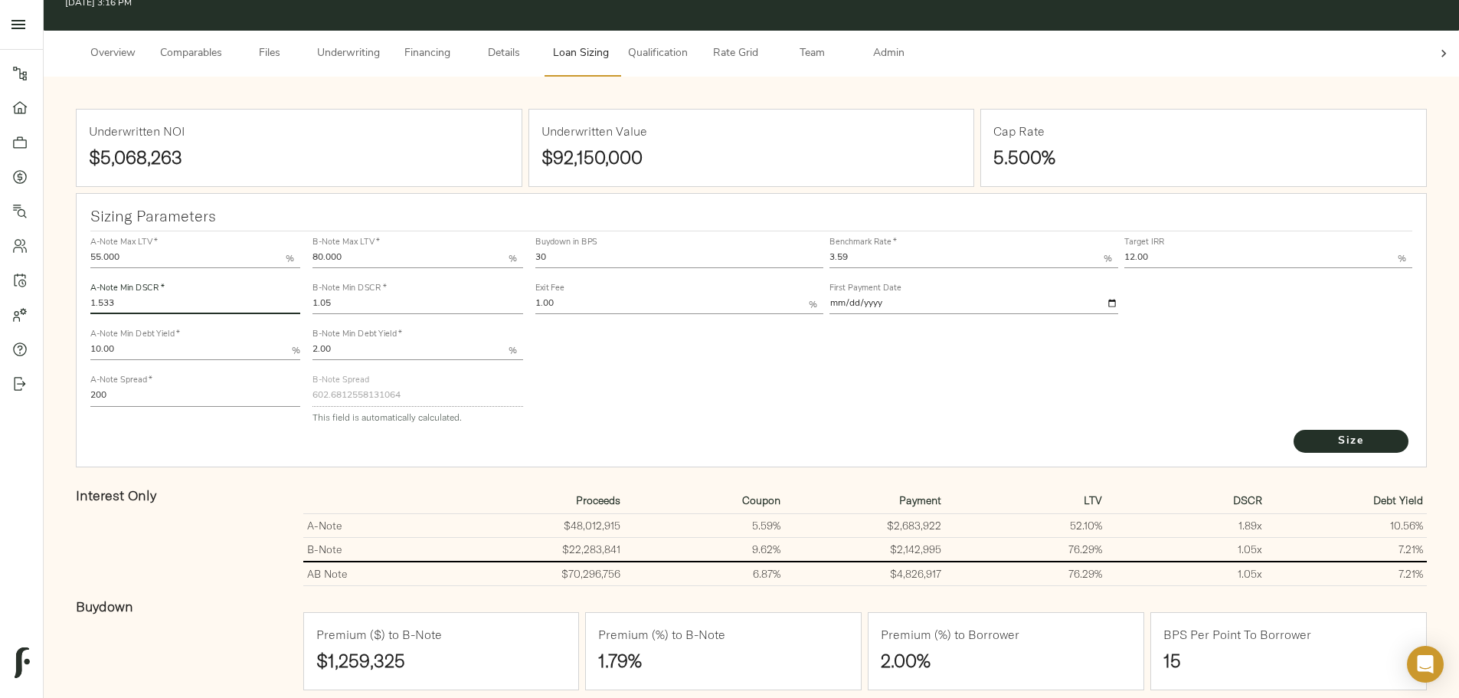
type input "1.533"
click at [1294, 430] on button "Size" at bounding box center [1351, 441] width 115 height 23
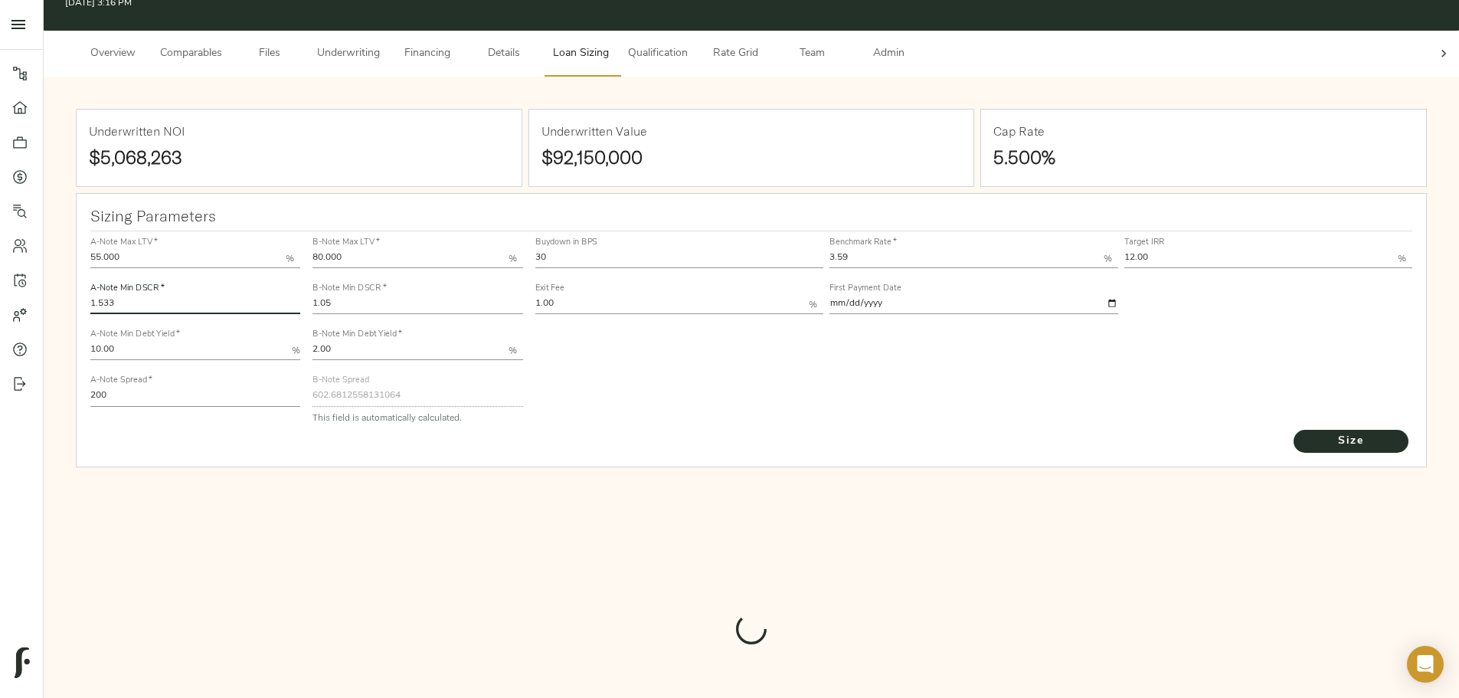
type input "602.5175916076176"
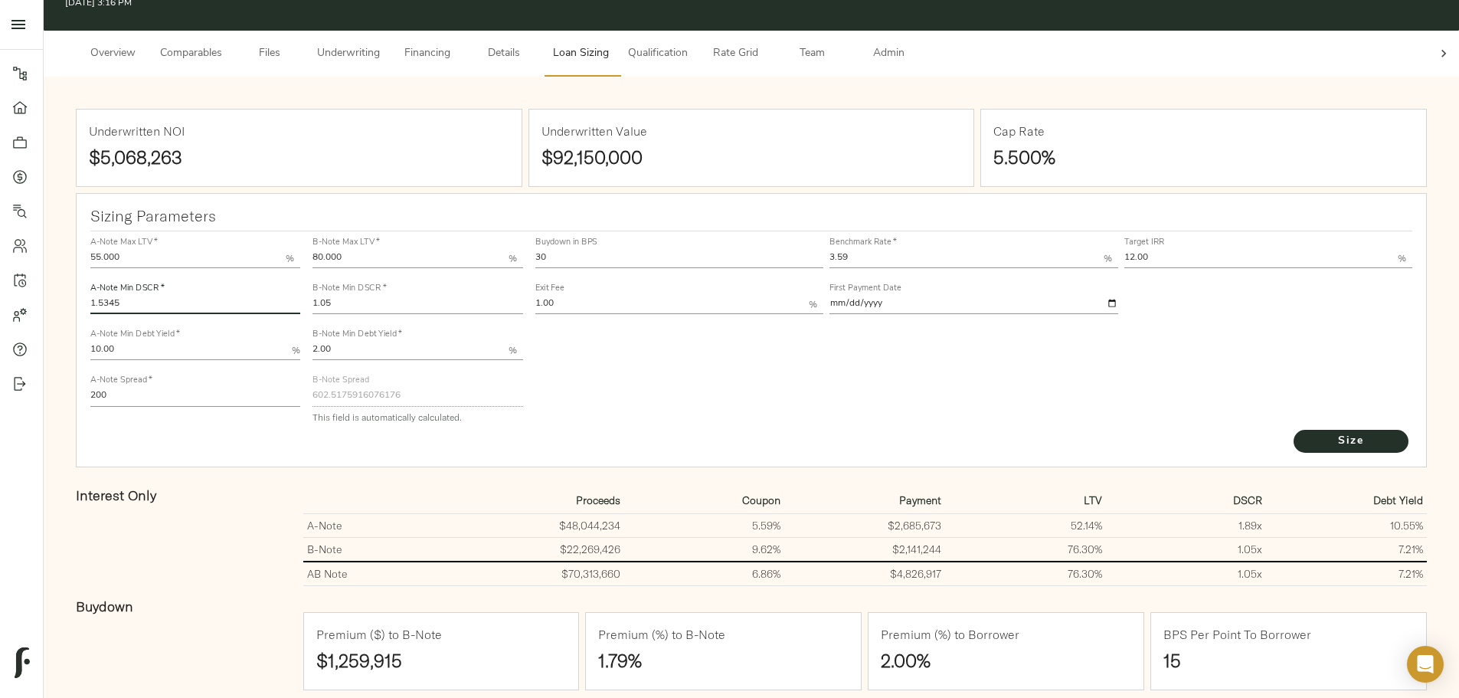
type input "1.5345"
click at [1294, 430] on button "Size" at bounding box center [1351, 441] width 115 height 23
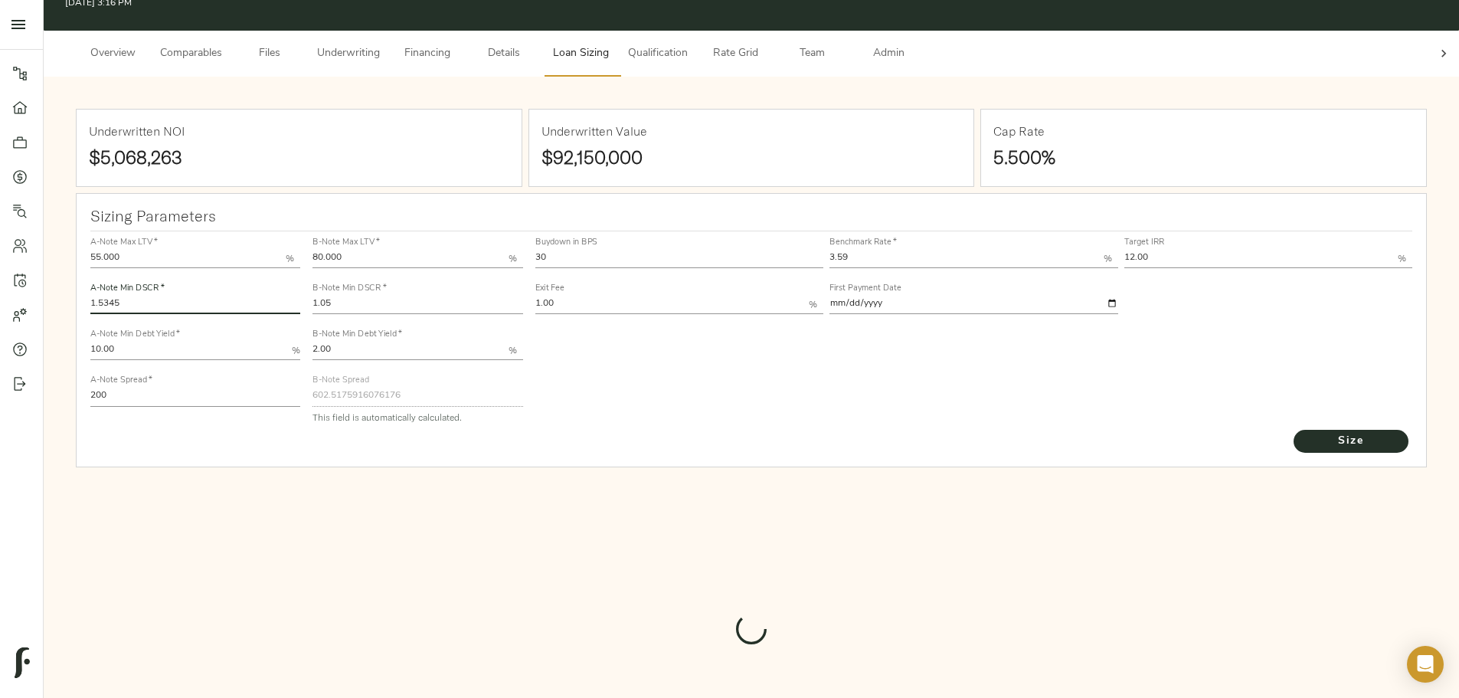
type input "602.7629231482573"
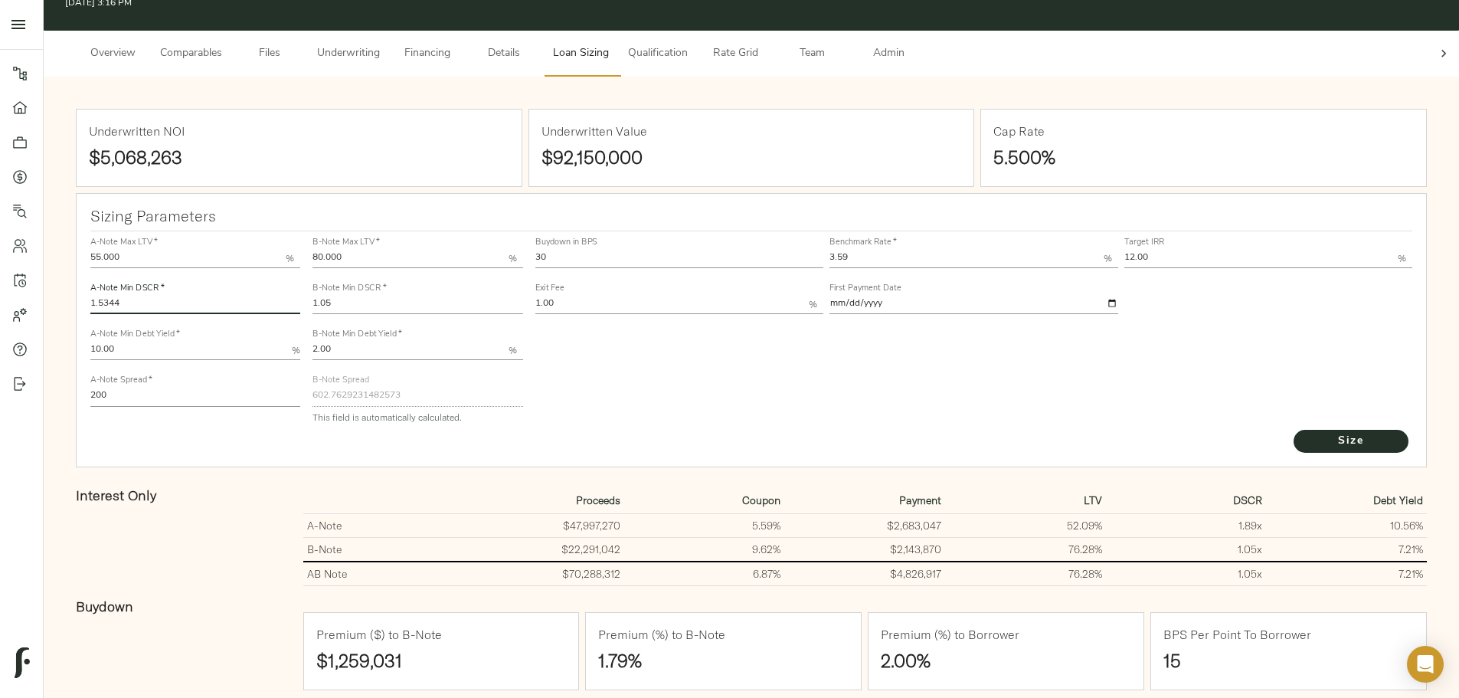
type input "1.5344"
click at [679, 357] on div "Buydown in BPS 30 Benchmark Rate   * 3.59 % Target IRR 12.00 % Exit Fee 1.00 % …" at bounding box center [974, 329] width 890 height 209
